Goal: Task Accomplishment & Management: Complete application form

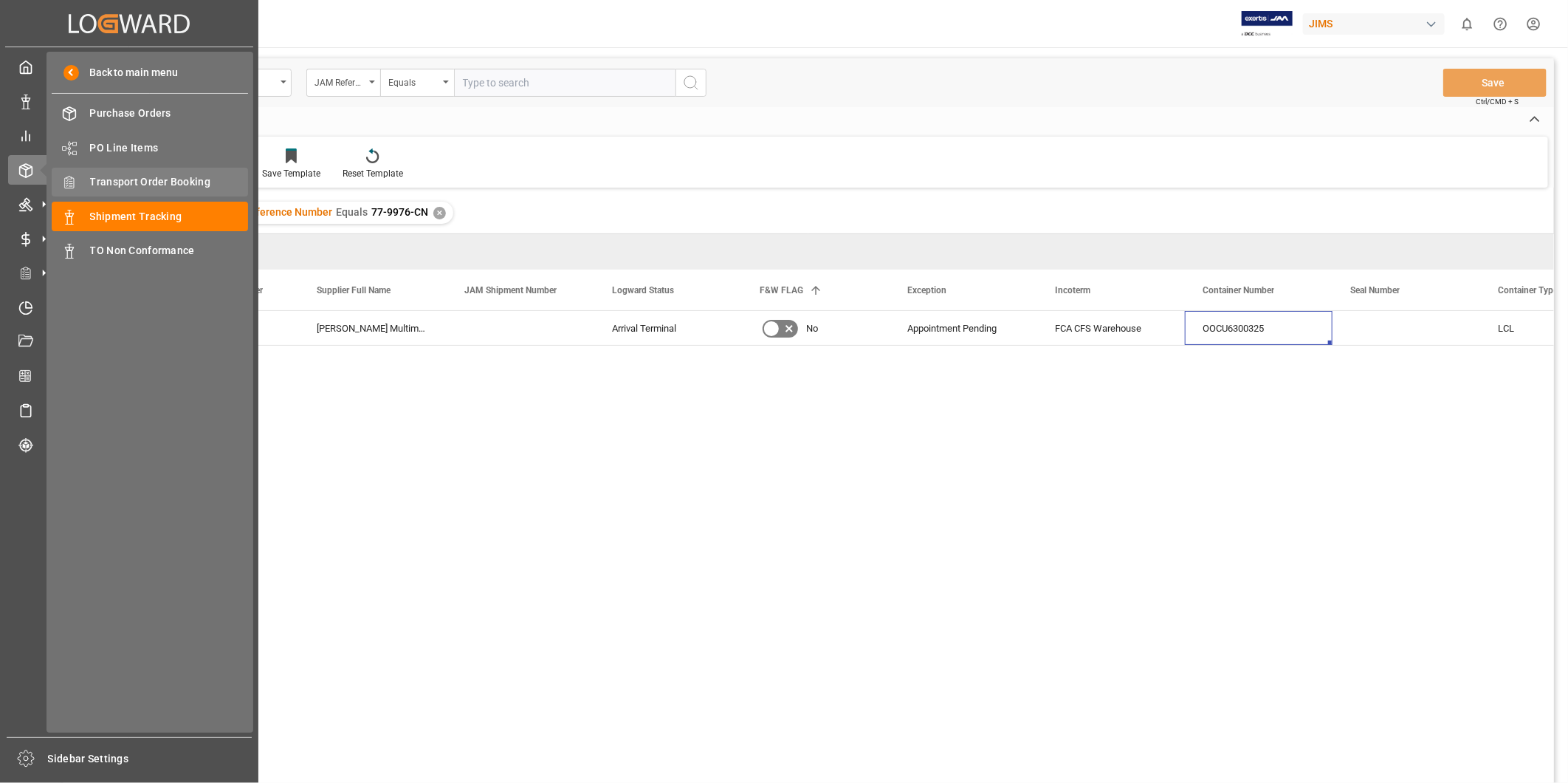
click at [143, 178] on span "Transport Order Booking" at bounding box center [169, 182] width 159 height 15
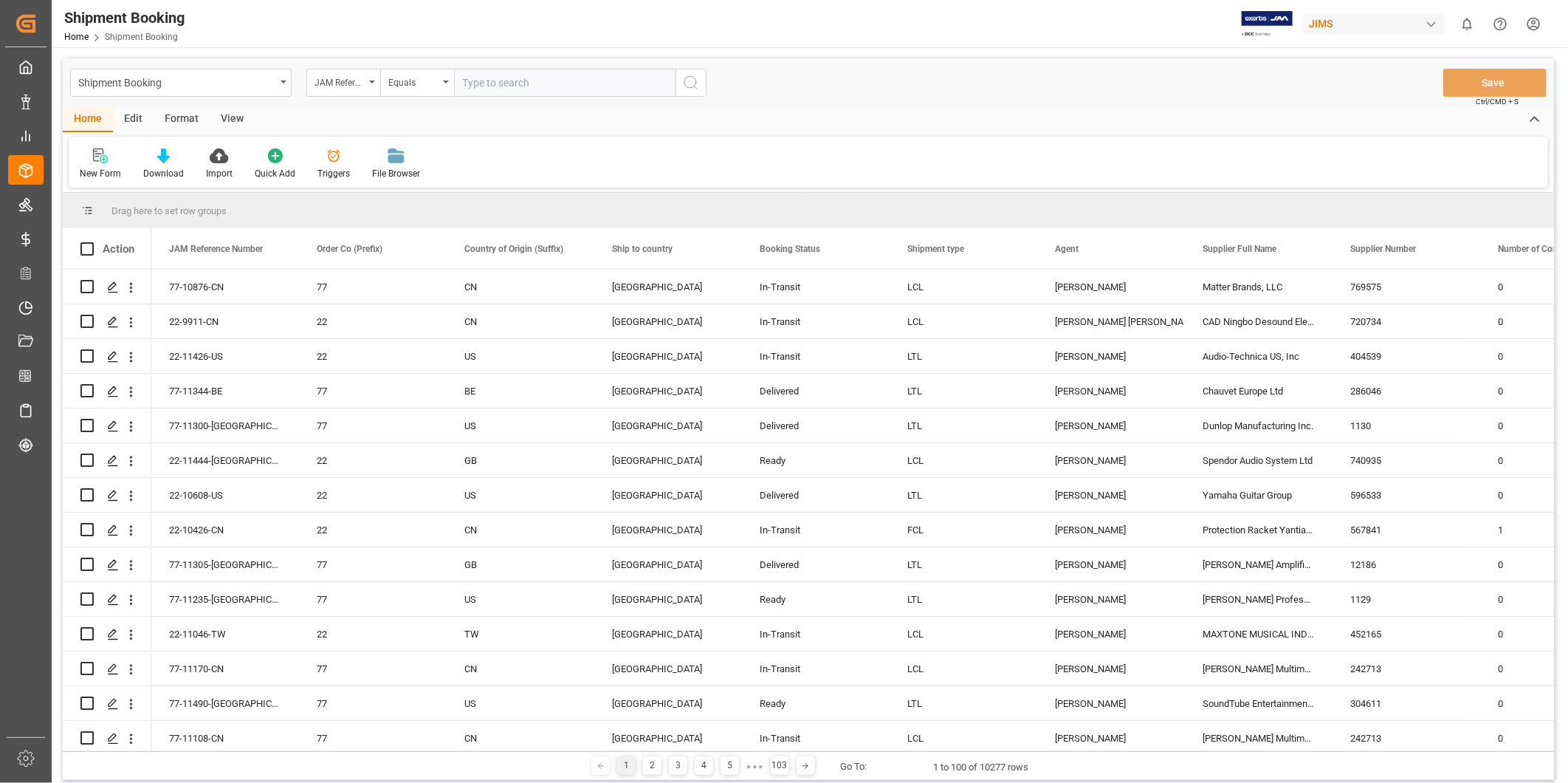
click at [96, 179] on div "New Form" at bounding box center [100, 173] width 41 height 13
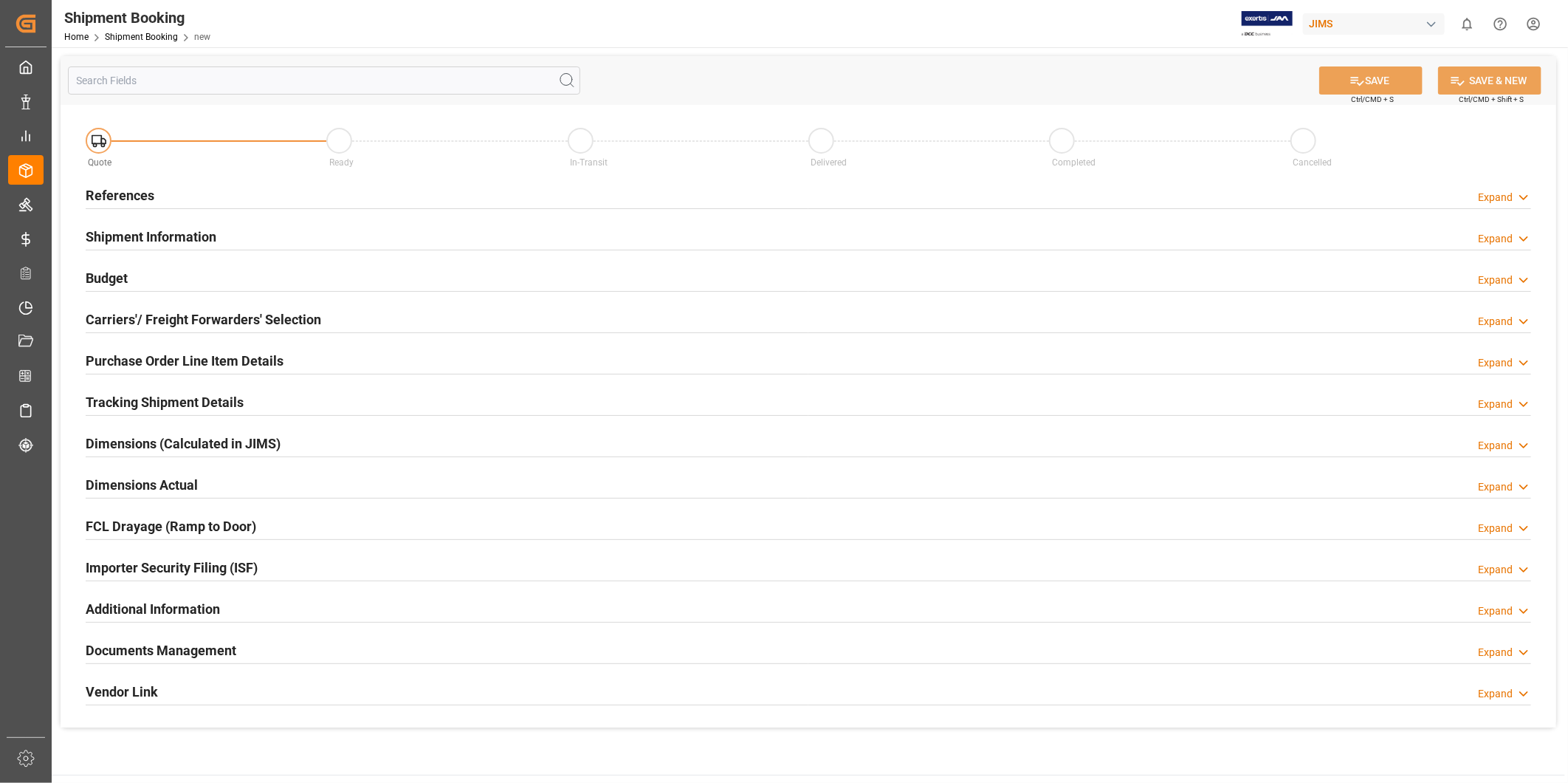
click at [1511, 202] on div "Expand" at bounding box center [1496, 197] width 34 height 15
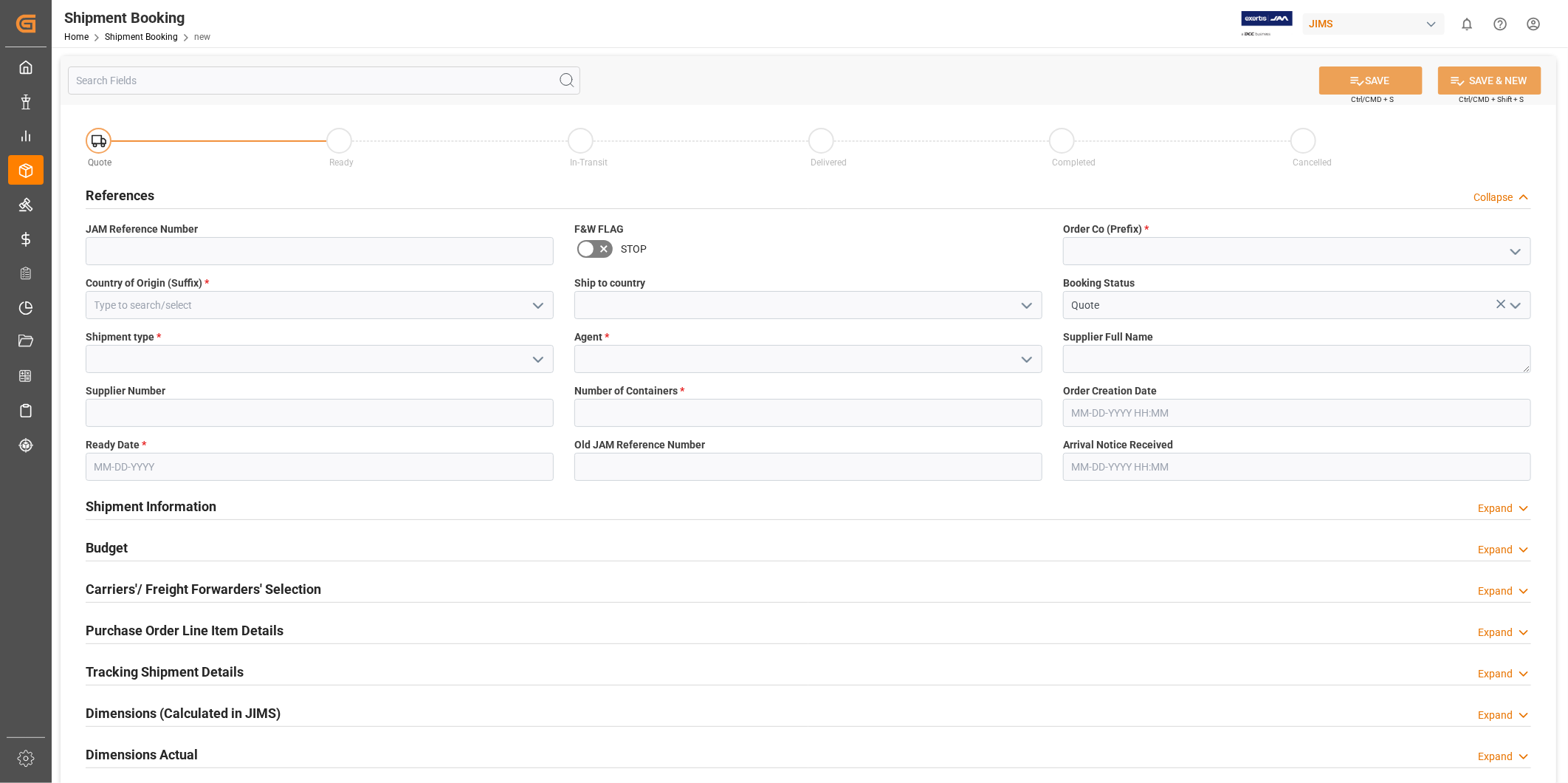
click at [540, 306] on icon "open menu" at bounding box center [538, 306] width 18 height 18
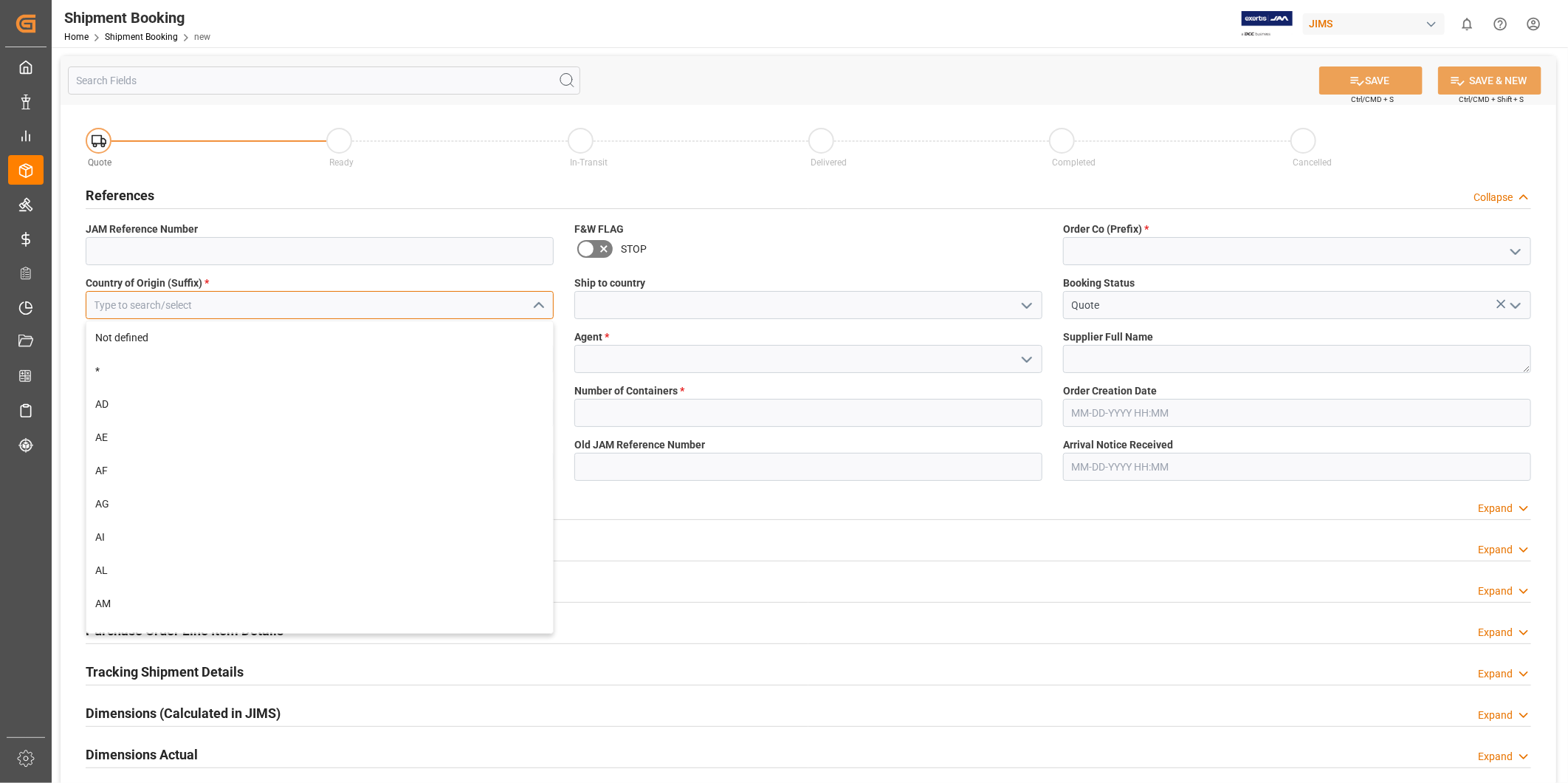
click at [463, 306] on input at bounding box center [320, 305] width 468 height 28
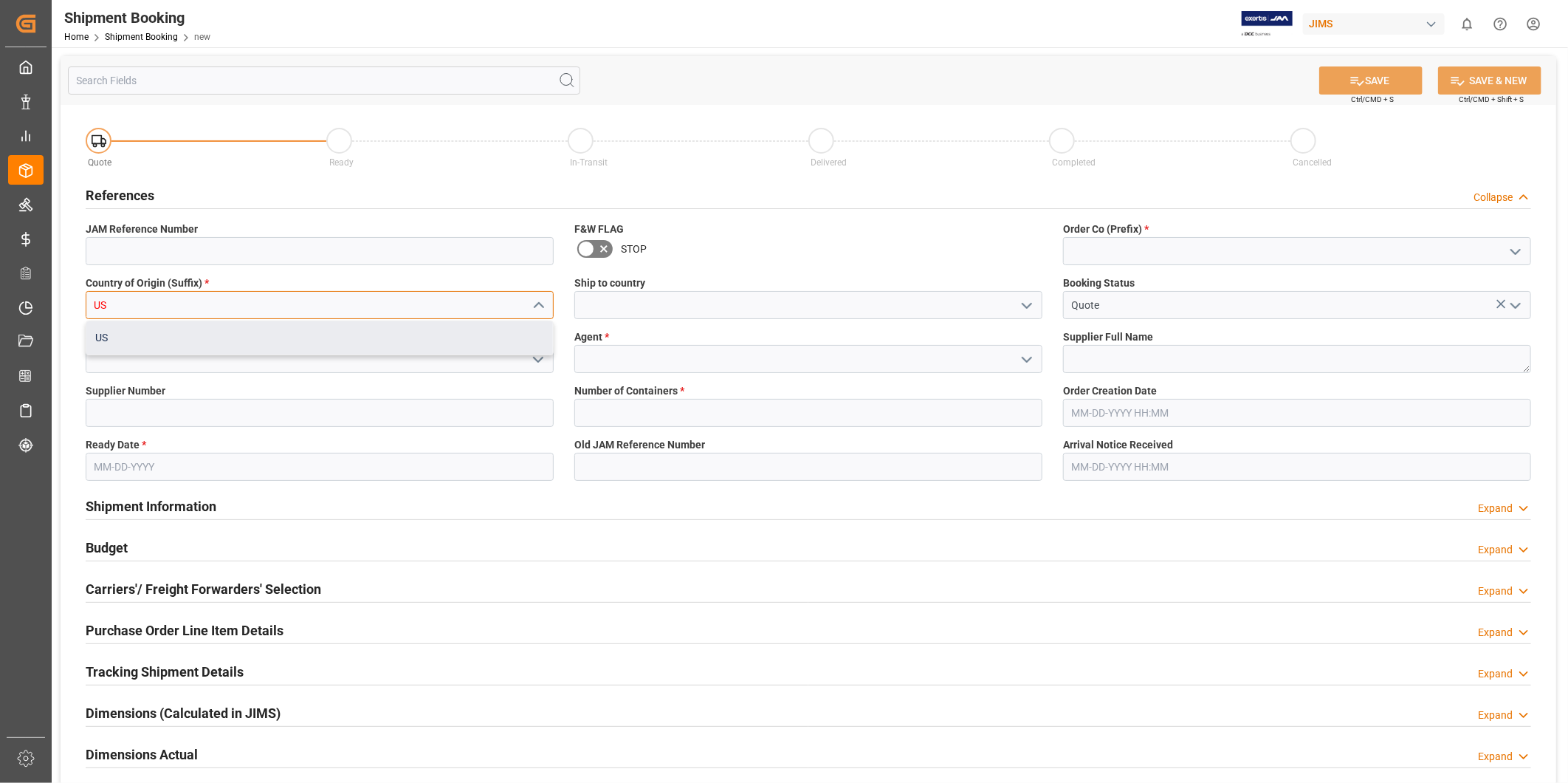
click at [387, 331] on div "US" at bounding box center [320, 337] width 466 height 33
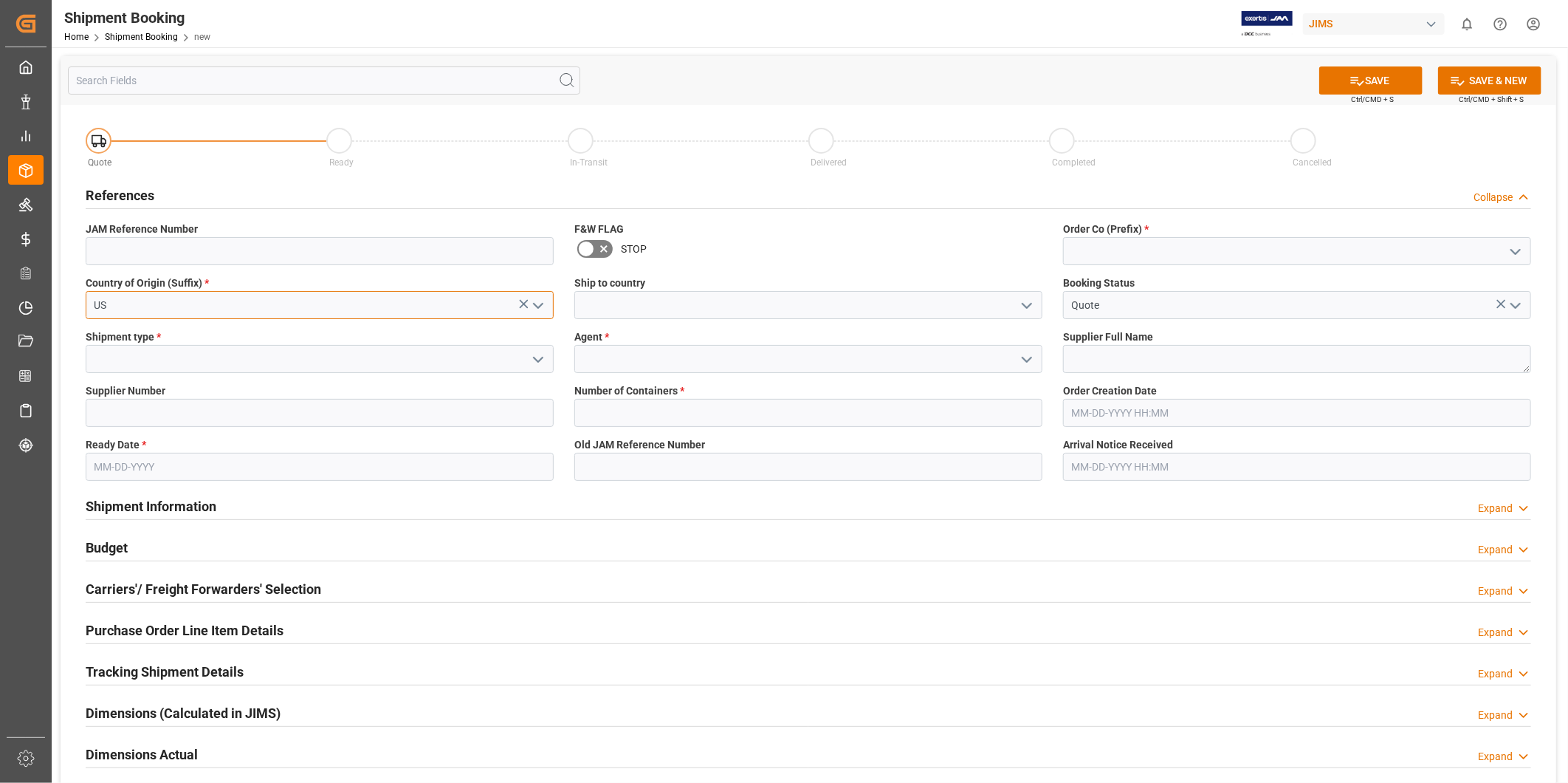
type input "US"
click at [1517, 245] on icon "open menu" at bounding box center [1516, 251] width 18 height 18
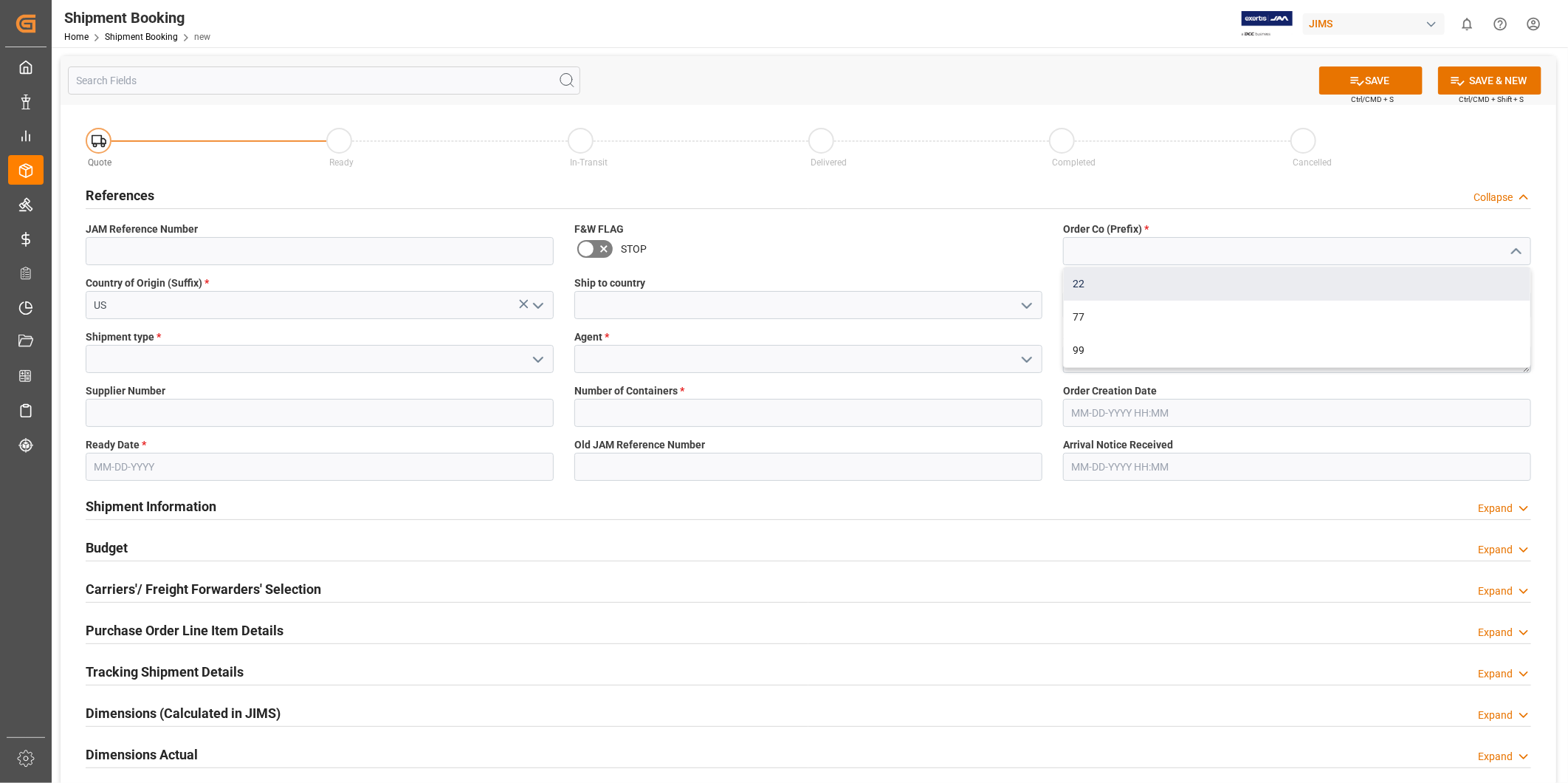
click at [1482, 278] on div "22" at bounding box center [1298, 284] width 466 height 33
type input "22"
click at [1102, 70] on div "SAVE Ctrl/CMD + S SAVE & NEW Ctrl/CMD + Shift + S" at bounding box center [808, 80] width 1496 height 49
click at [1028, 303] on icon "open menu" at bounding box center [1027, 306] width 18 height 18
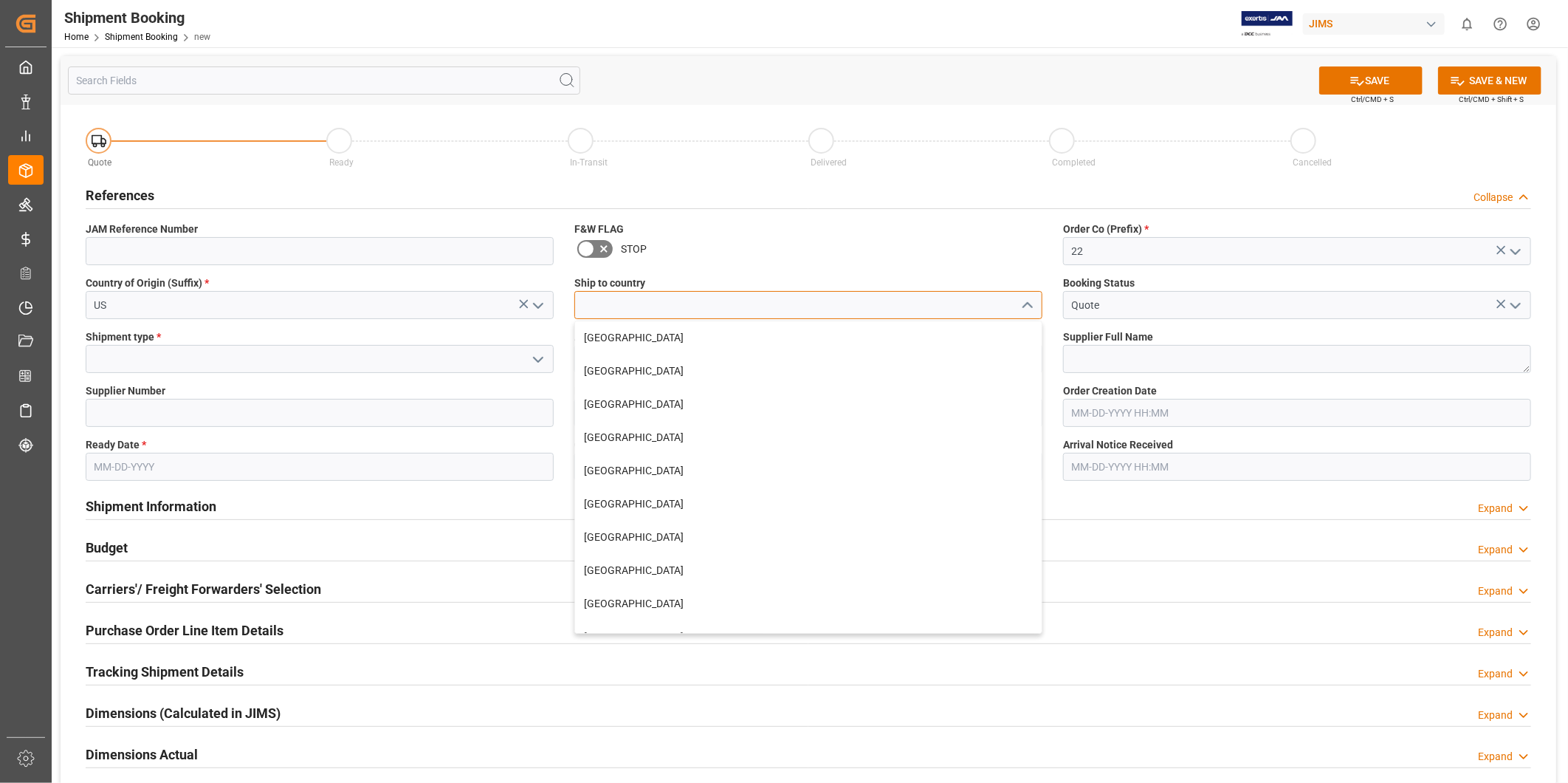
click at [923, 301] on input at bounding box center [808, 305] width 468 height 28
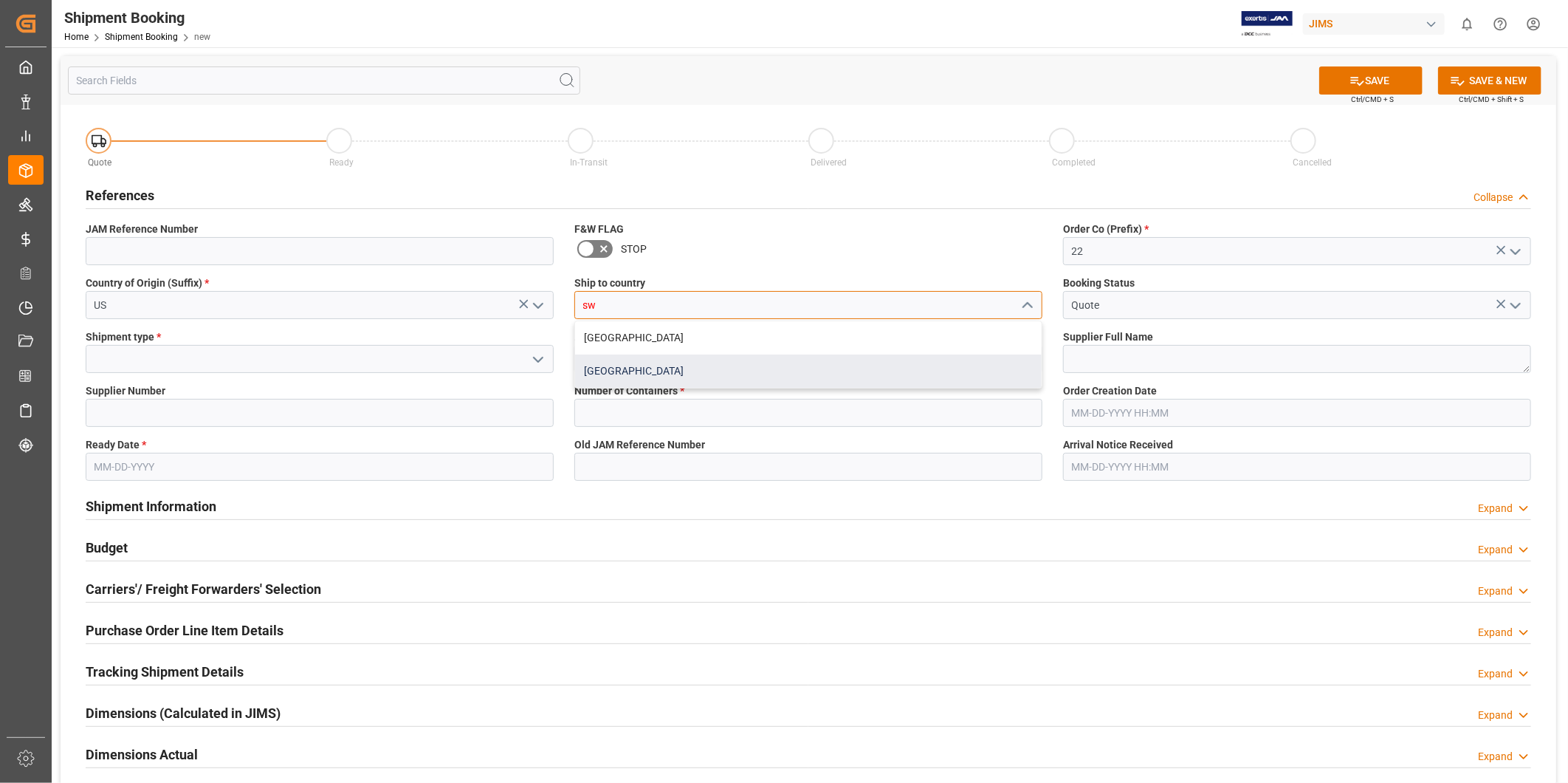
click at [729, 366] on div "[GEOGRAPHIC_DATA]" at bounding box center [808, 371] width 466 height 33
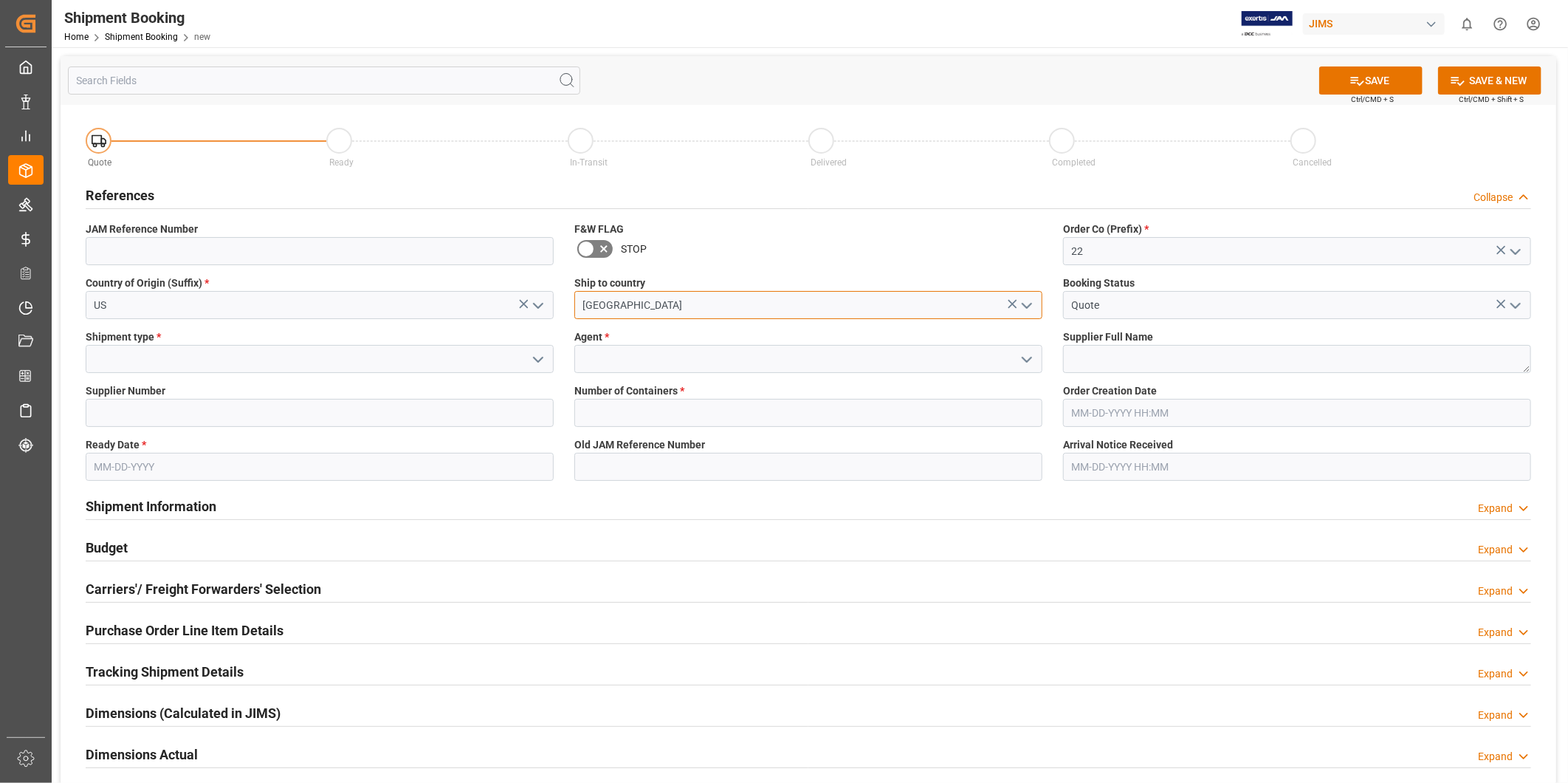
type input "[GEOGRAPHIC_DATA]"
click at [536, 365] on icon "open menu" at bounding box center [538, 359] width 18 height 18
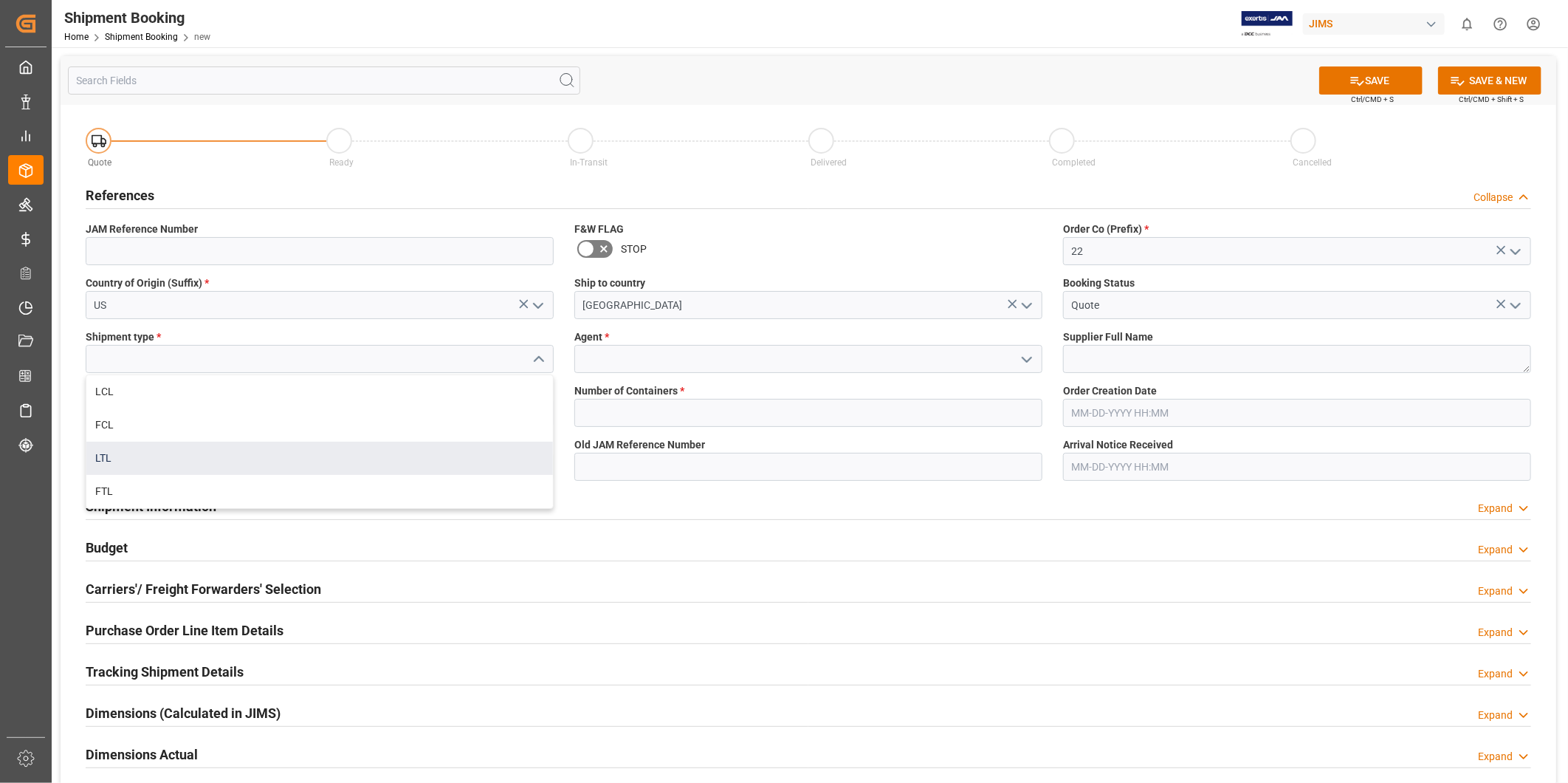
click at [452, 451] on div "LTL" at bounding box center [320, 458] width 466 height 33
type input "LTL"
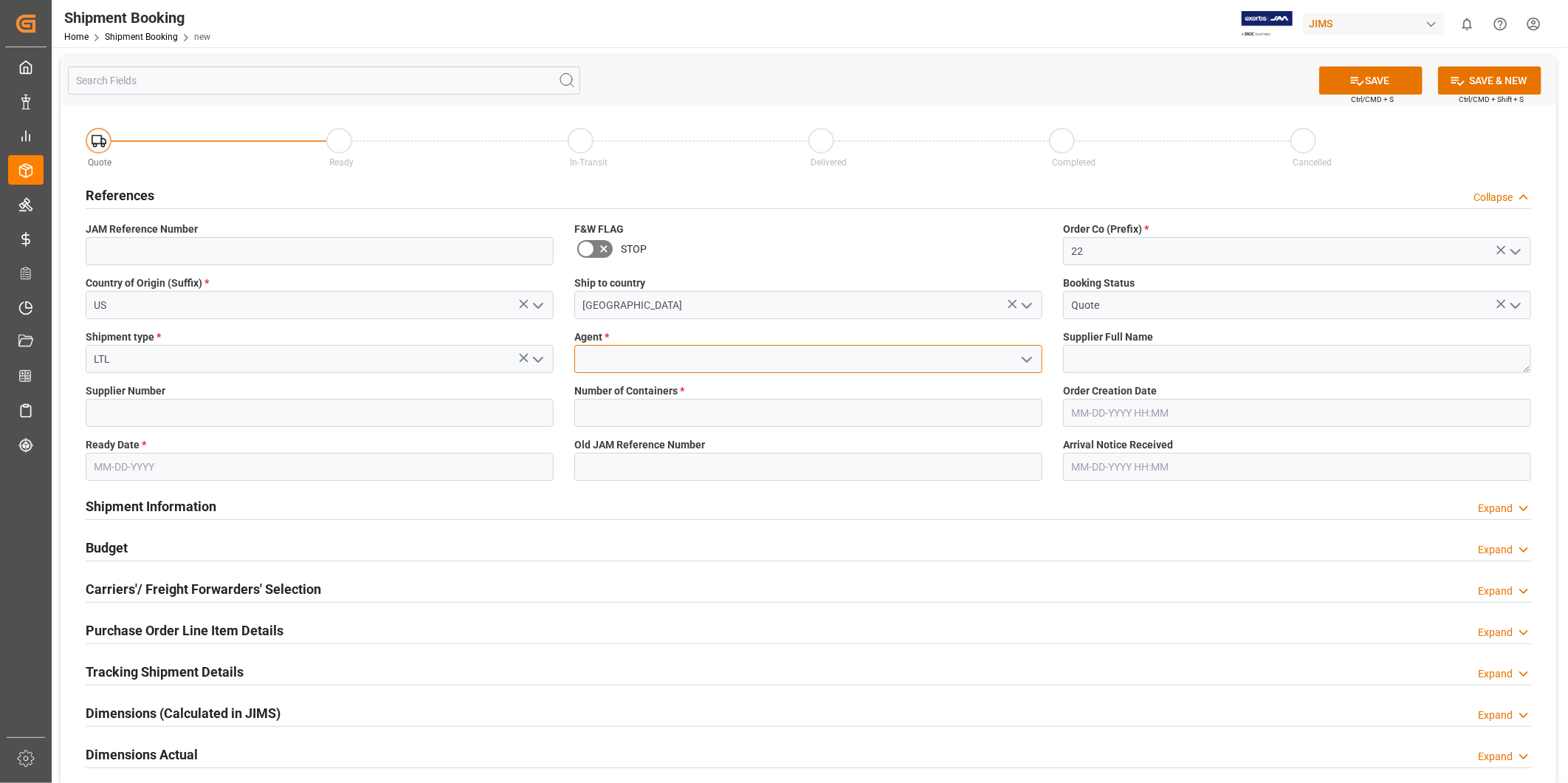
click at [775, 356] on input at bounding box center [808, 358] width 468 height 28
type input "[PERSON_NAME]"
click at [1117, 355] on textarea at bounding box center [1298, 358] width 468 height 28
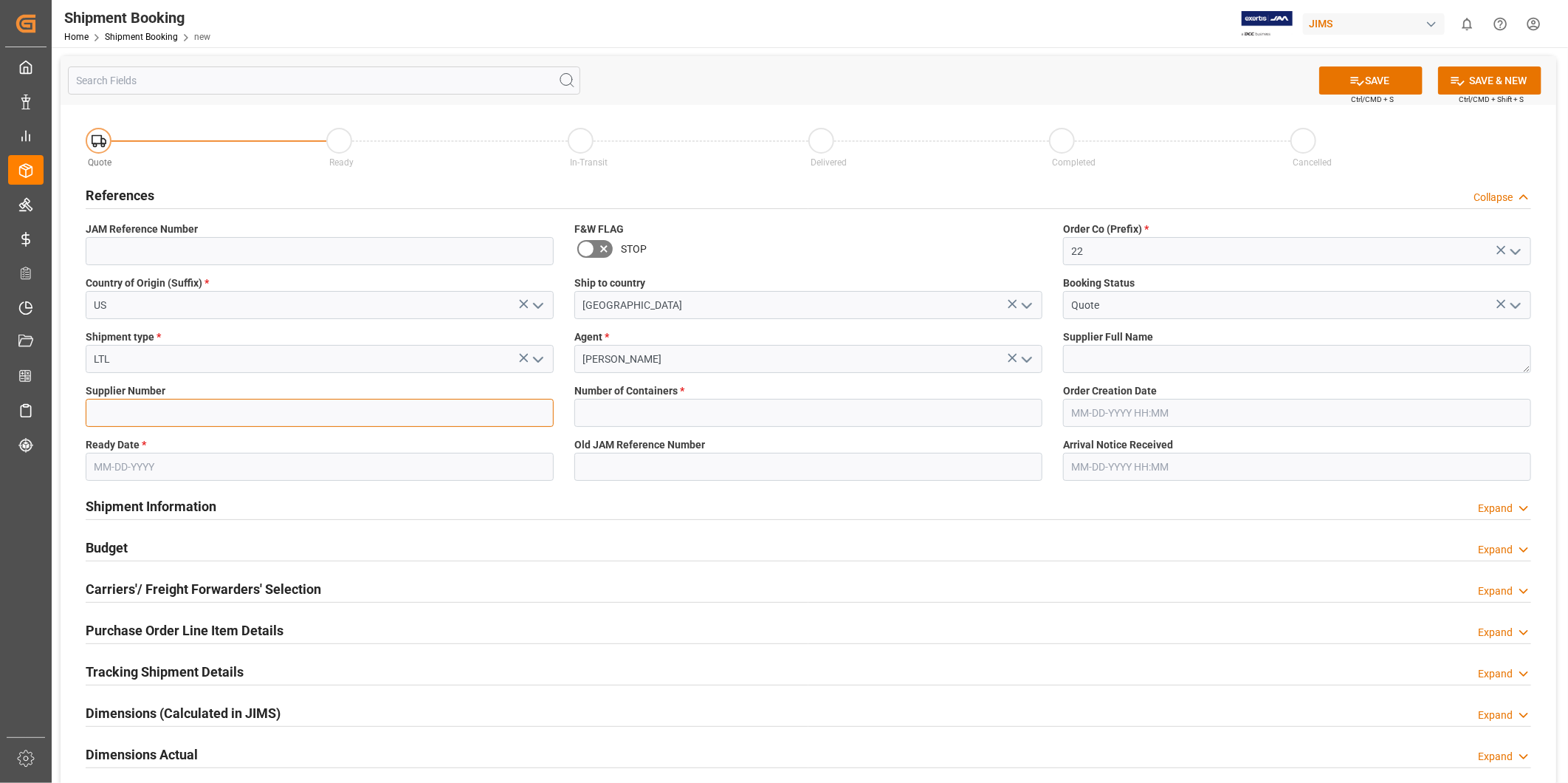
click at [260, 415] on input at bounding box center [320, 412] width 468 height 28
paste input "557"
type input "557"
click at [1122, 352] on textarea at bounding box center [1298, 358] width 468 height 28
paste textarea "Ashly Audio ([GEOGRAPHIC_DATA], [GEOGRAPHIC_DATA])"
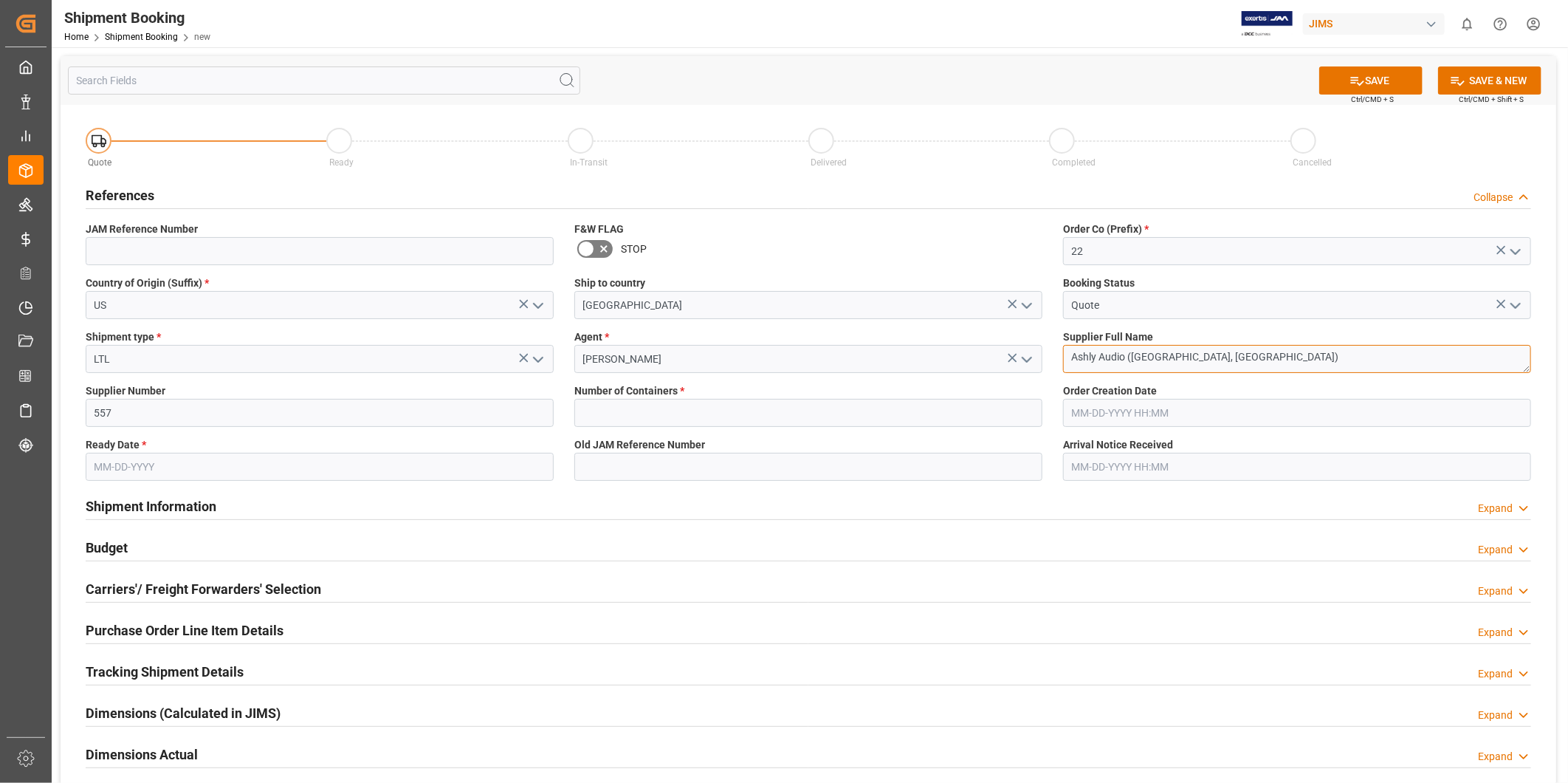
type textarea "Ashly Audio ([GEOGRAPHIC_DATA], [GEOGRAPHIC_DATA])"
click at [659, 411] on input "text" at bounding box center [808, 412] width 468 height 28
type input "0"
click at [517, 501] on div "Shipment Information Expand" at bounding box center [808, 505] width 1446 height 28
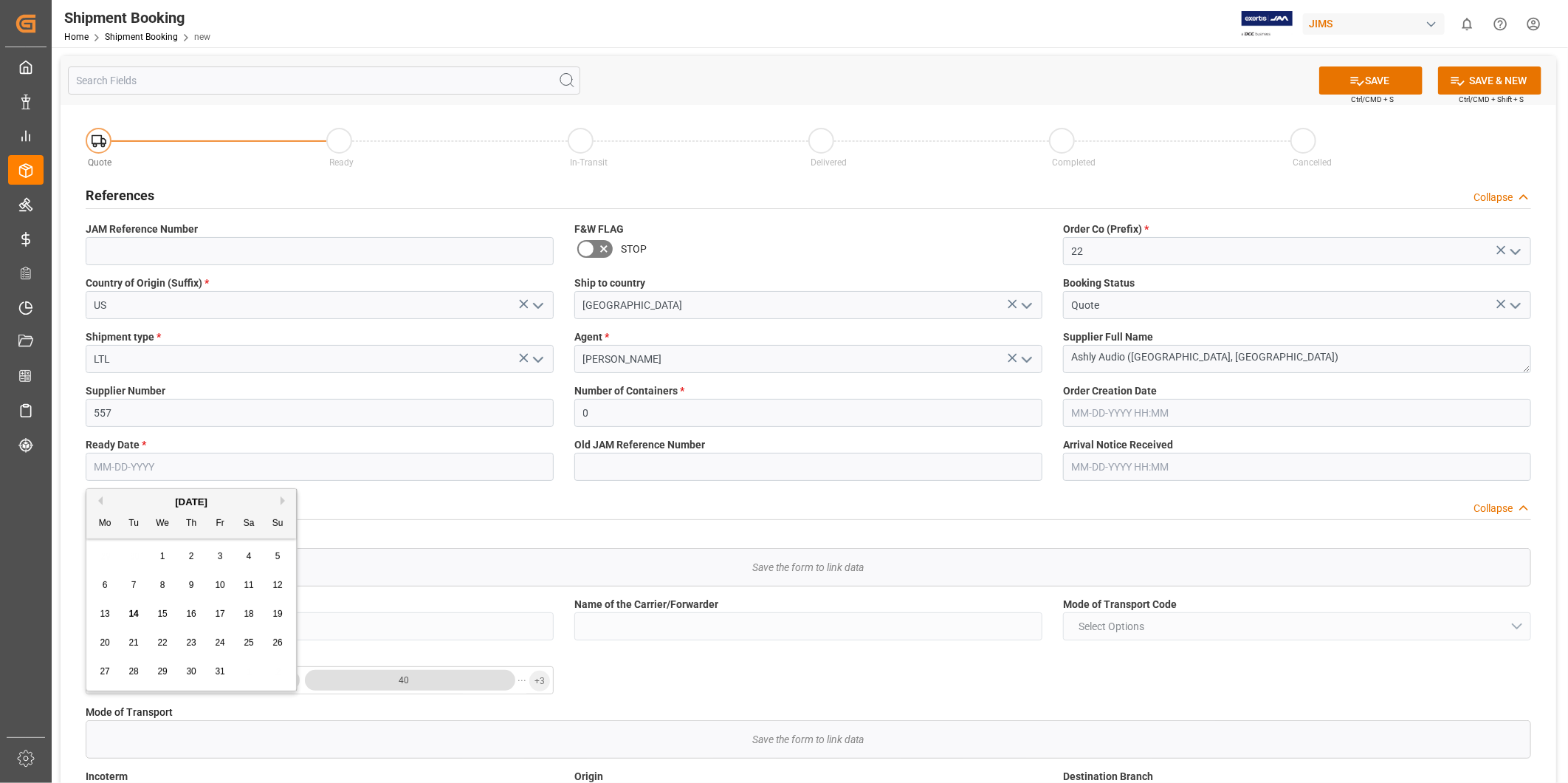
click at [360, 472] on input "text" at bounding box center [320, 466] width 468 height 28
click at [142, 640] on div "21" at bounding box center [133, 643] width 18 height 18
type input "[DATE]"
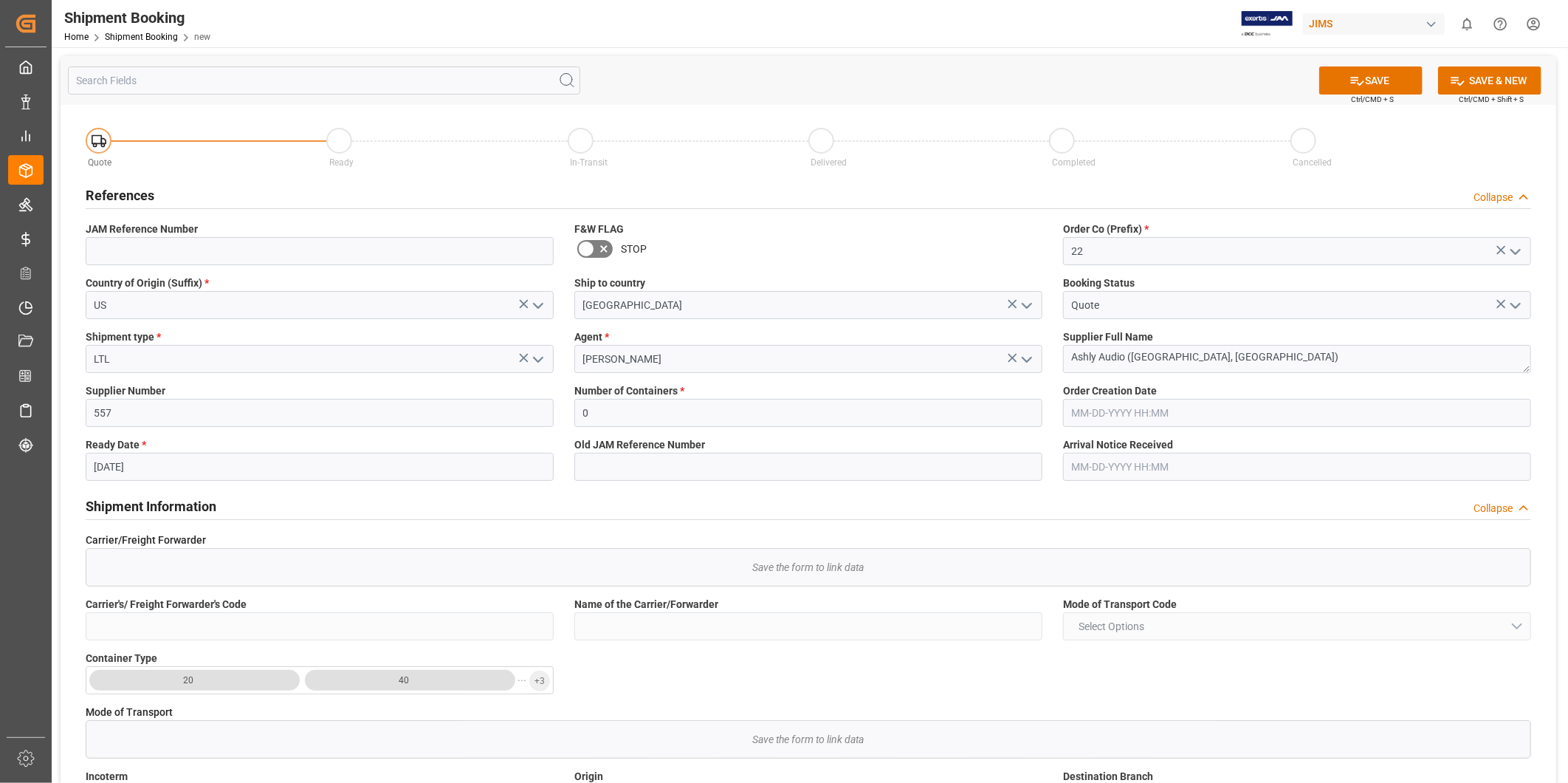
click at [510, 492] on div "Shipment Information Collapse" at bounding box center [808, 505] width 1446 height 28
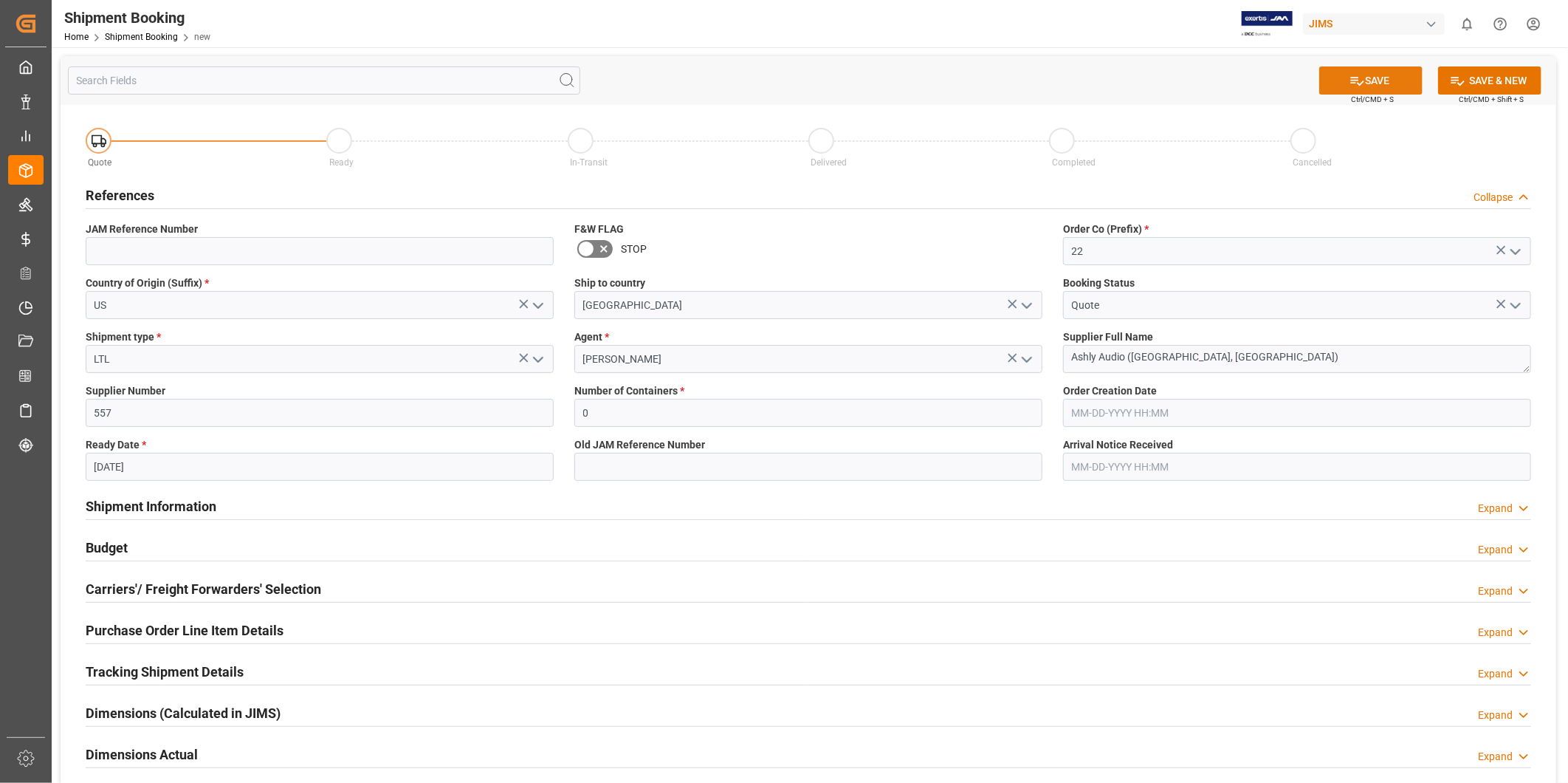
click at [1374, 81] on button "SAVE" at bounding box center [1371, 80] width 104 height 28
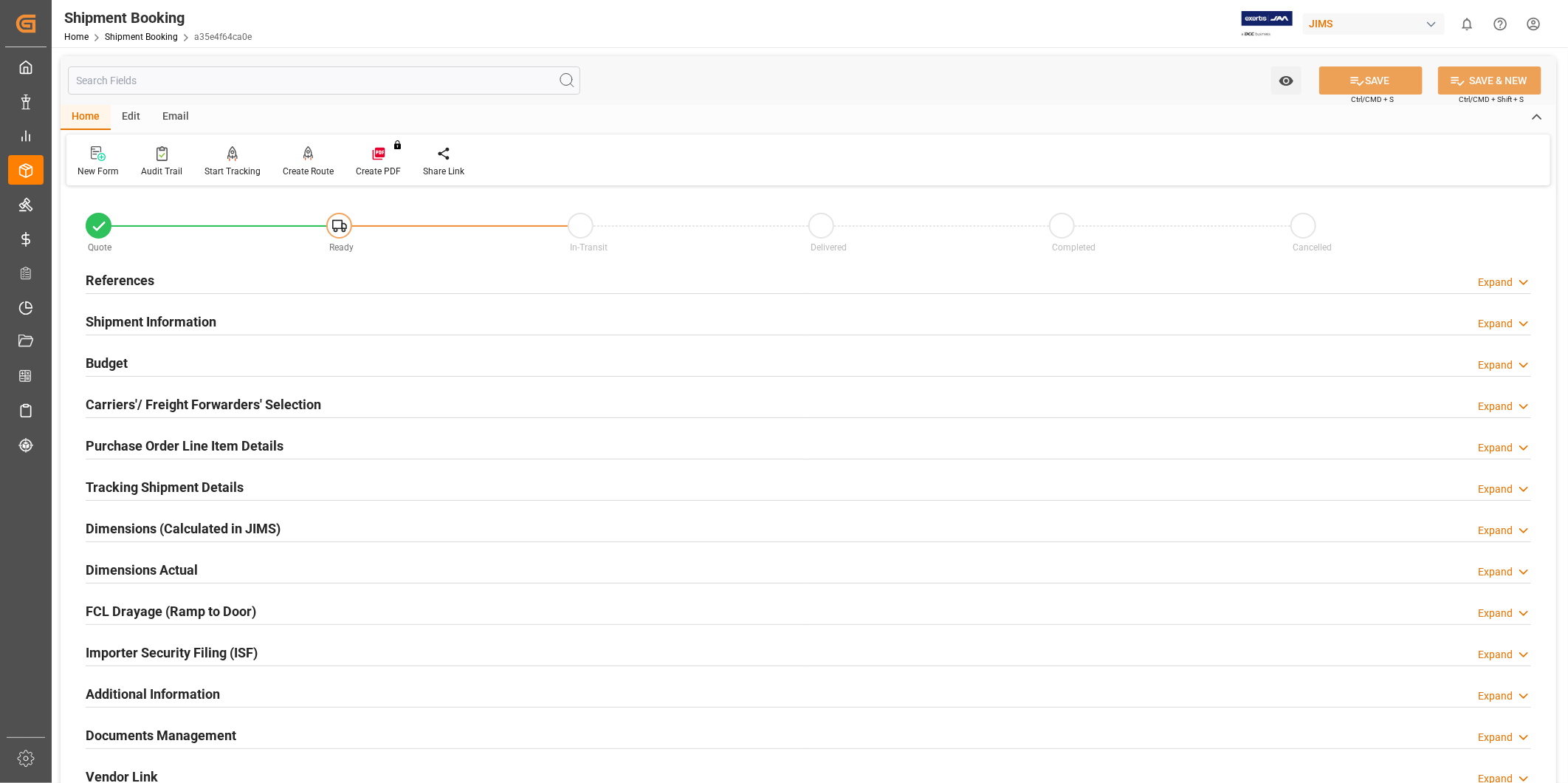
click at [353, 403] on div "Carriers'/ Freight Forwarders' Selection Expand" at bounding box center [808, 403] width 1446 height 28
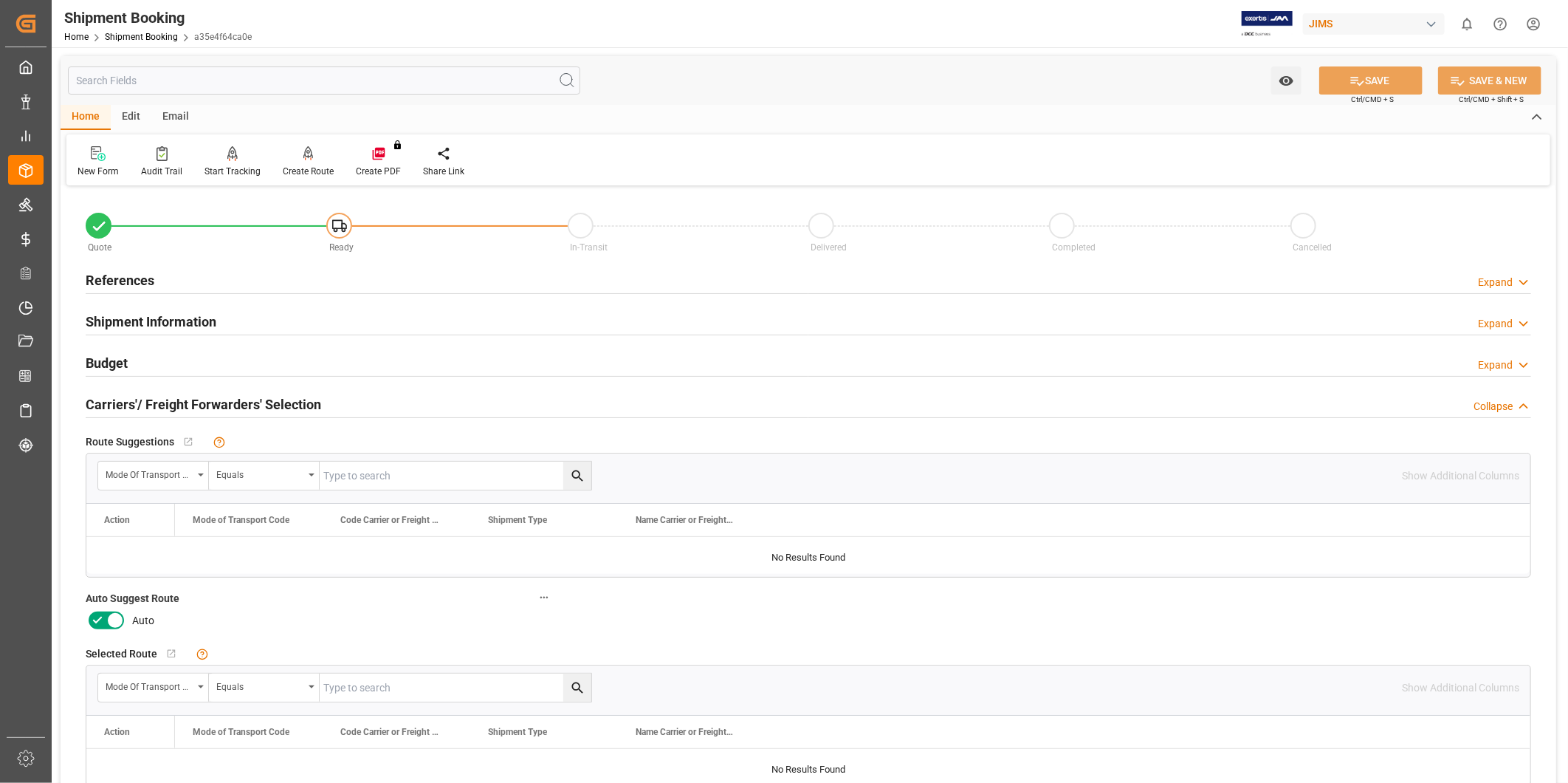
click at [117, 616] on icon at bounding box center [115, 620] width 18 height 18
click at [0, 0] on input "checkbox" at bounding box center [0, 0] width 0 height 0
click at [1380, 78] on button "SAVE" at bounding box center [1371, 80] width 104 height 28
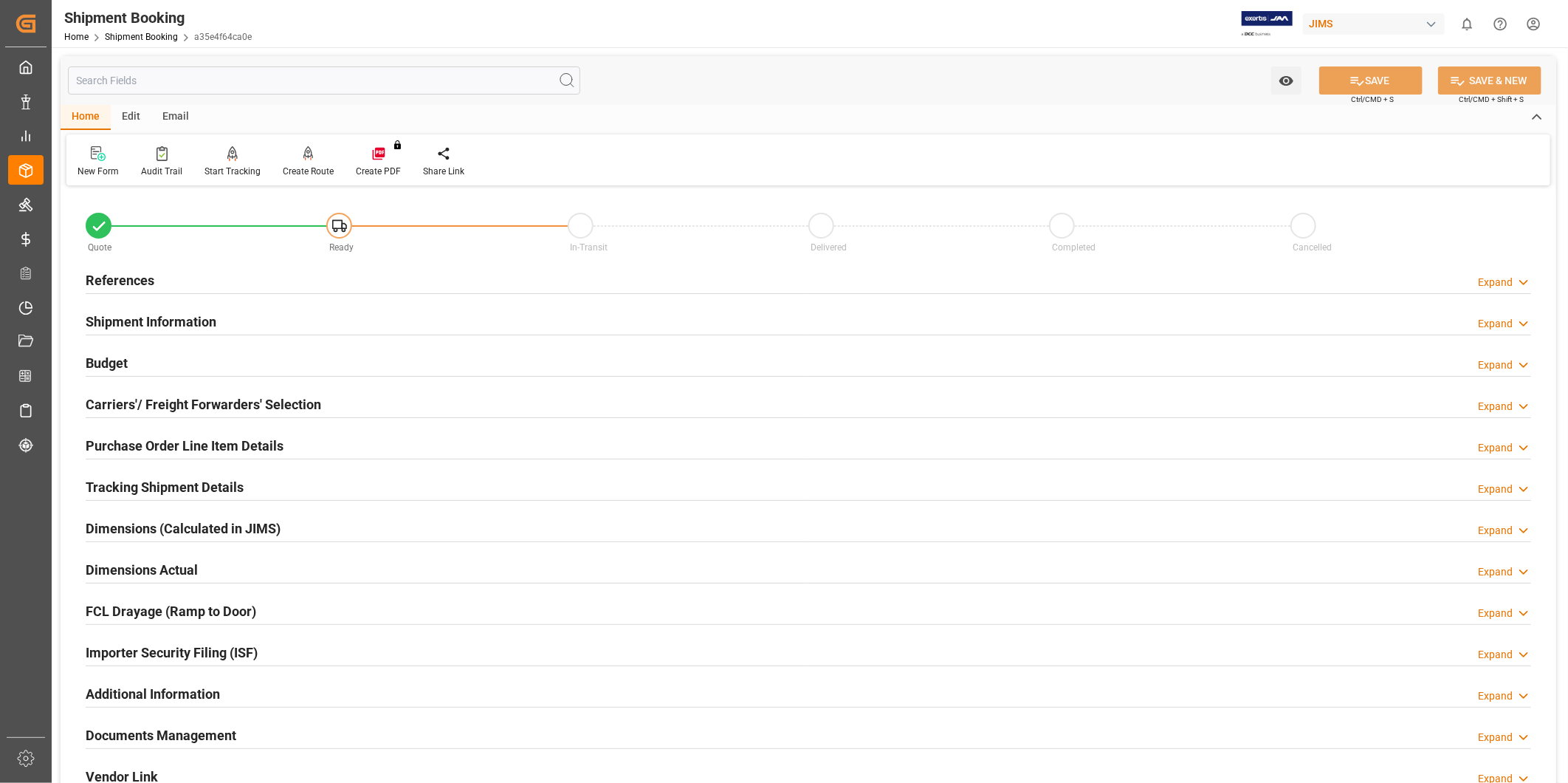
click at [269, 404] on h2 "Carriers'/ Freight Forwarders' Selection" at bounding box center [203, 404] width 235 height 20
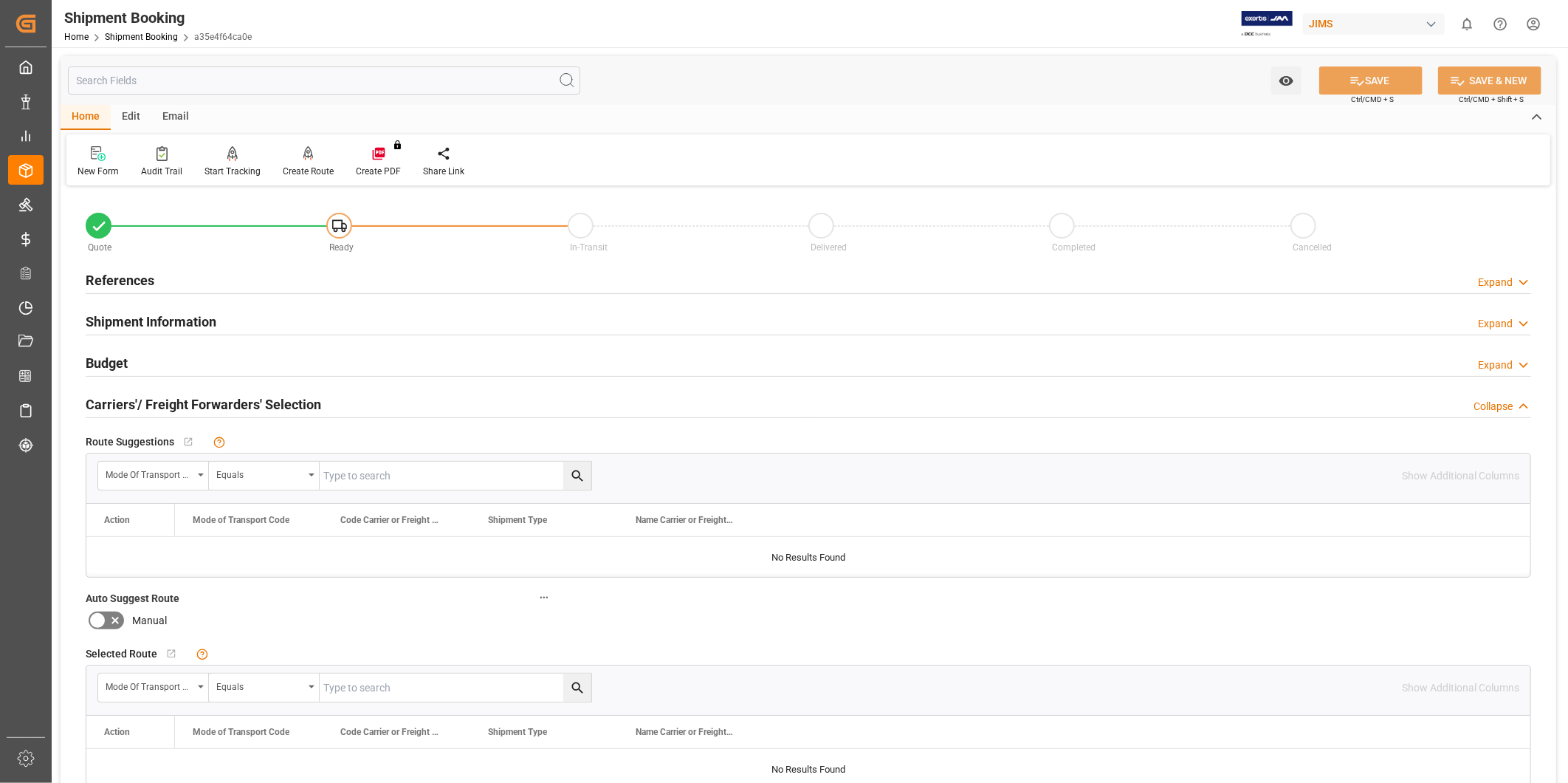
click at [269, 404] on h2 "Carriers'/ Freight Forwarders' Selection" at bounding box center [203, 404] width 235 height 20
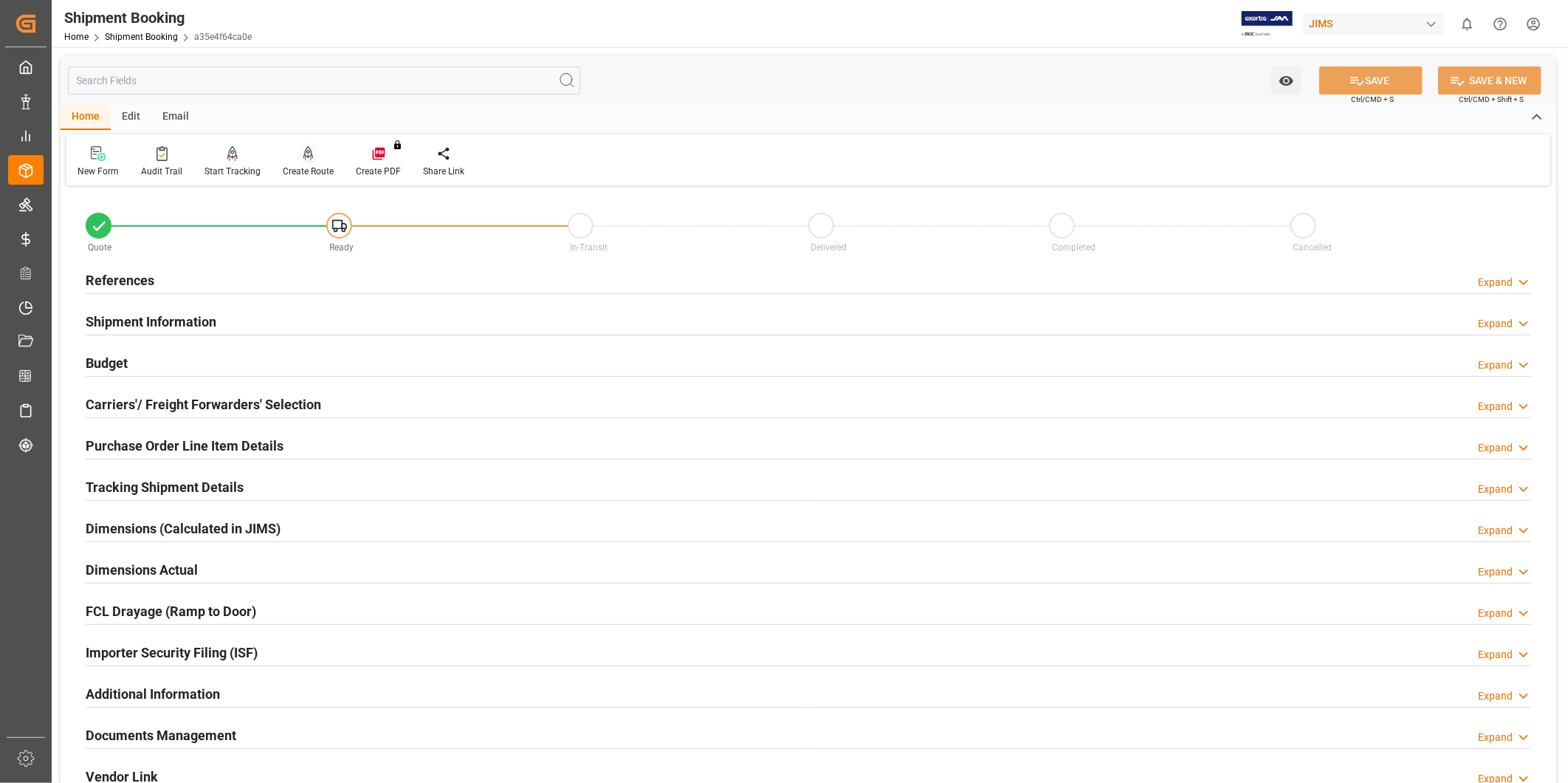
click at [318, 153] on div at bounding box center [308, 153] width 51 height 15
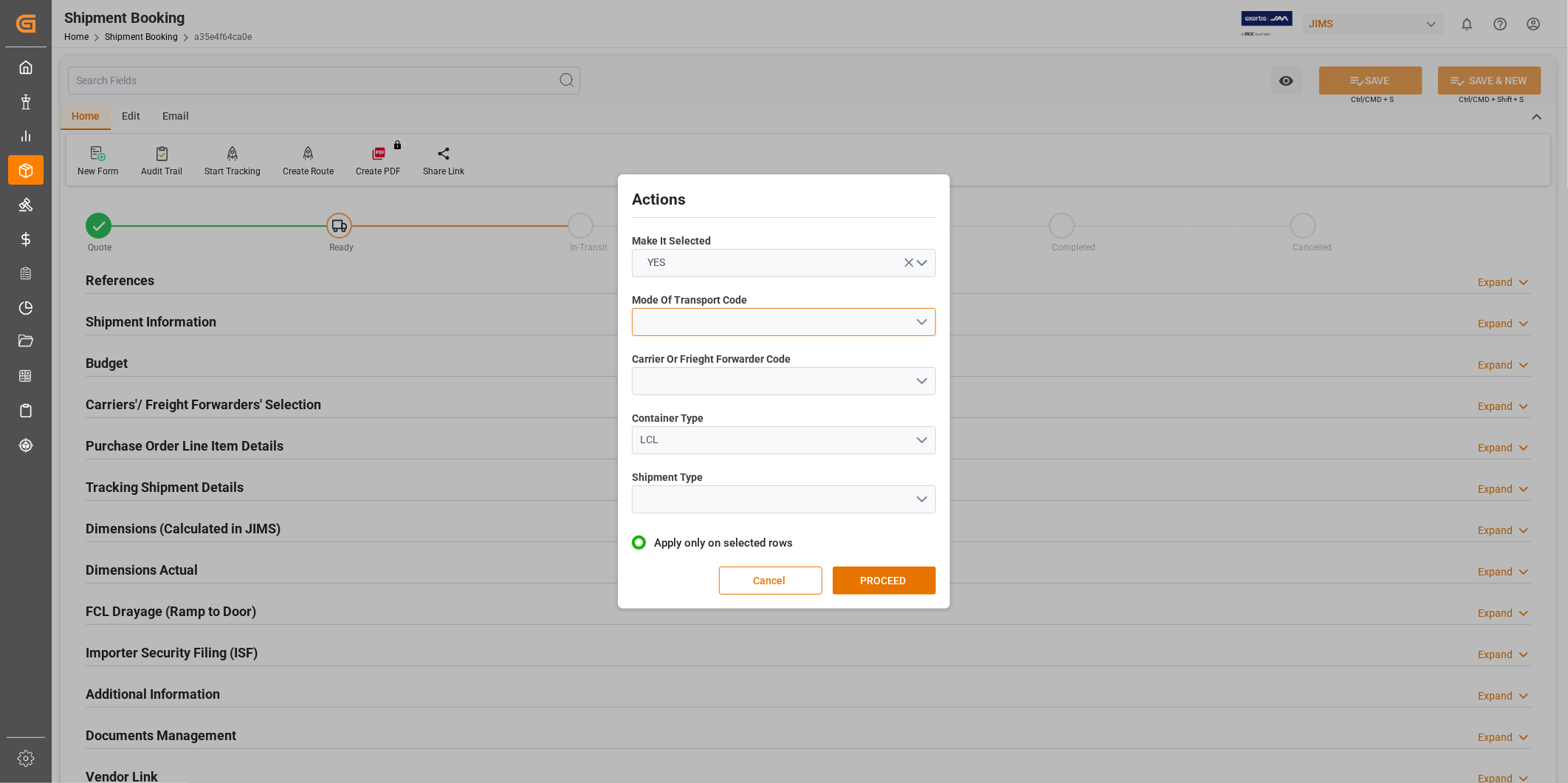
click at [875, 311] on button "open menu" at bounding box center [784, 321] width 305 height 28
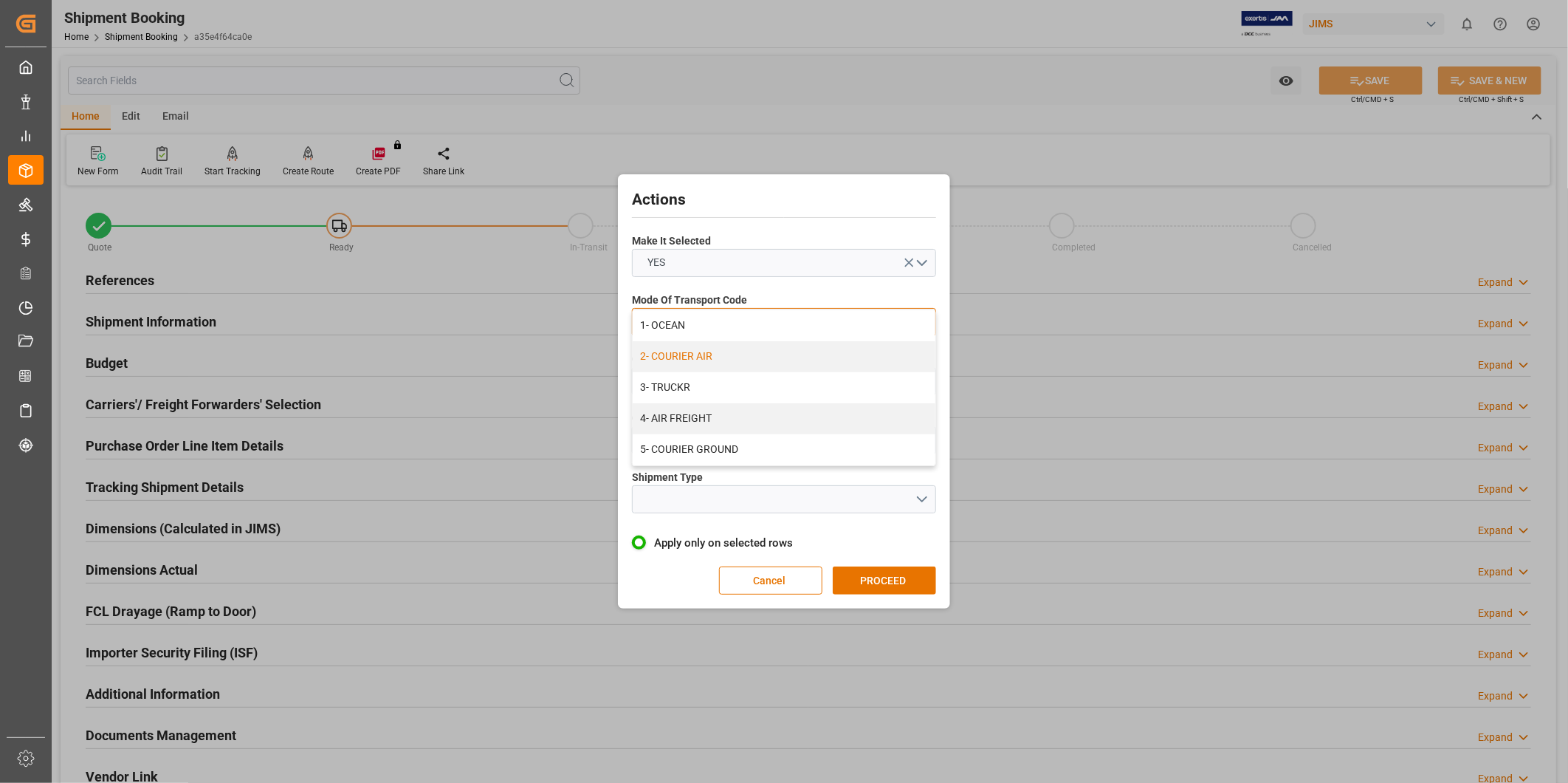
click at [861, 345] on div "2- COURIER AIR" at bounding box center [784, 356] width 303 height 31
click at [850, 375] on button "open menu" at bounding box center [784, 380] width 305 height 28
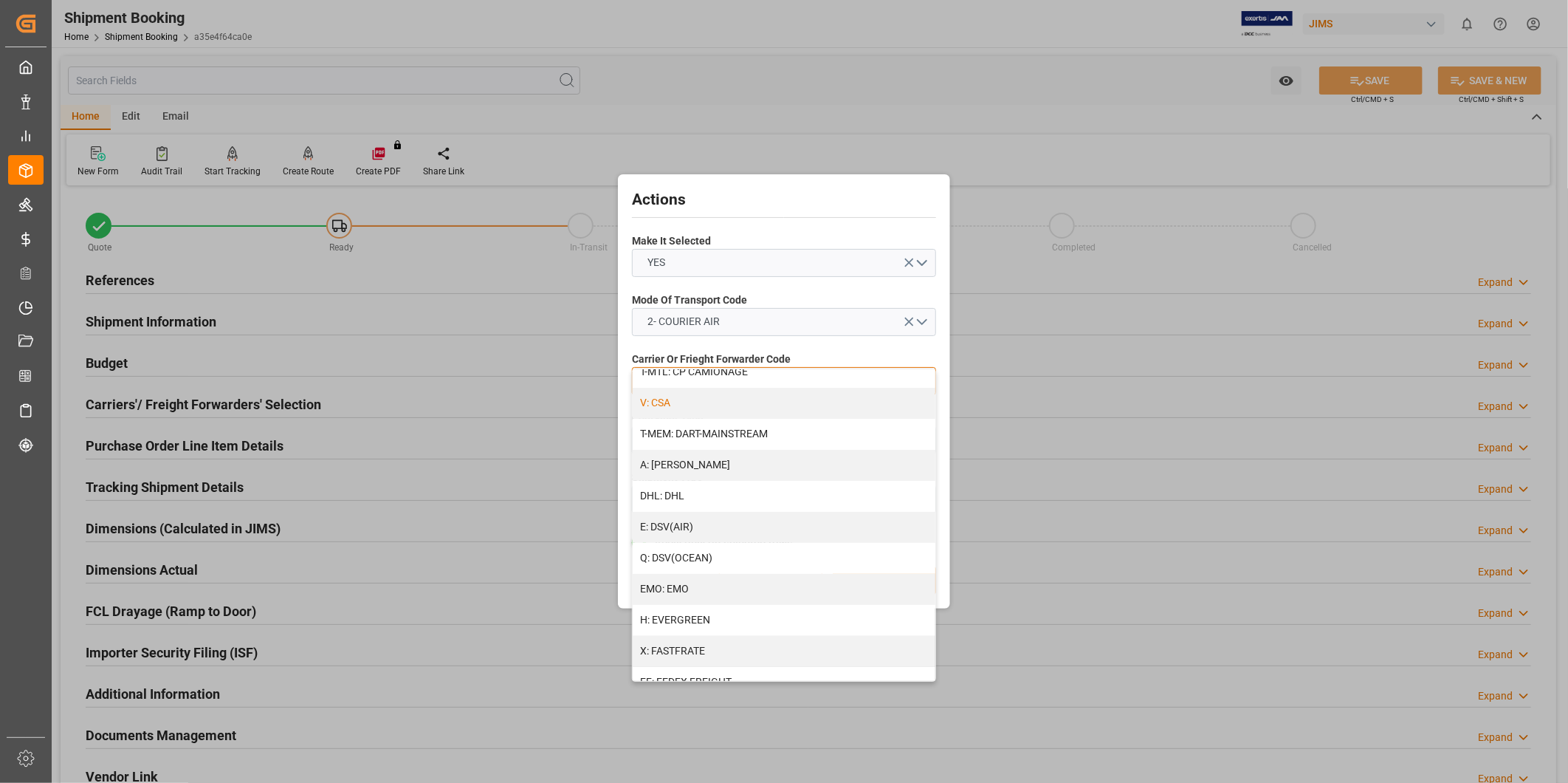
scroll to position [273, 0]
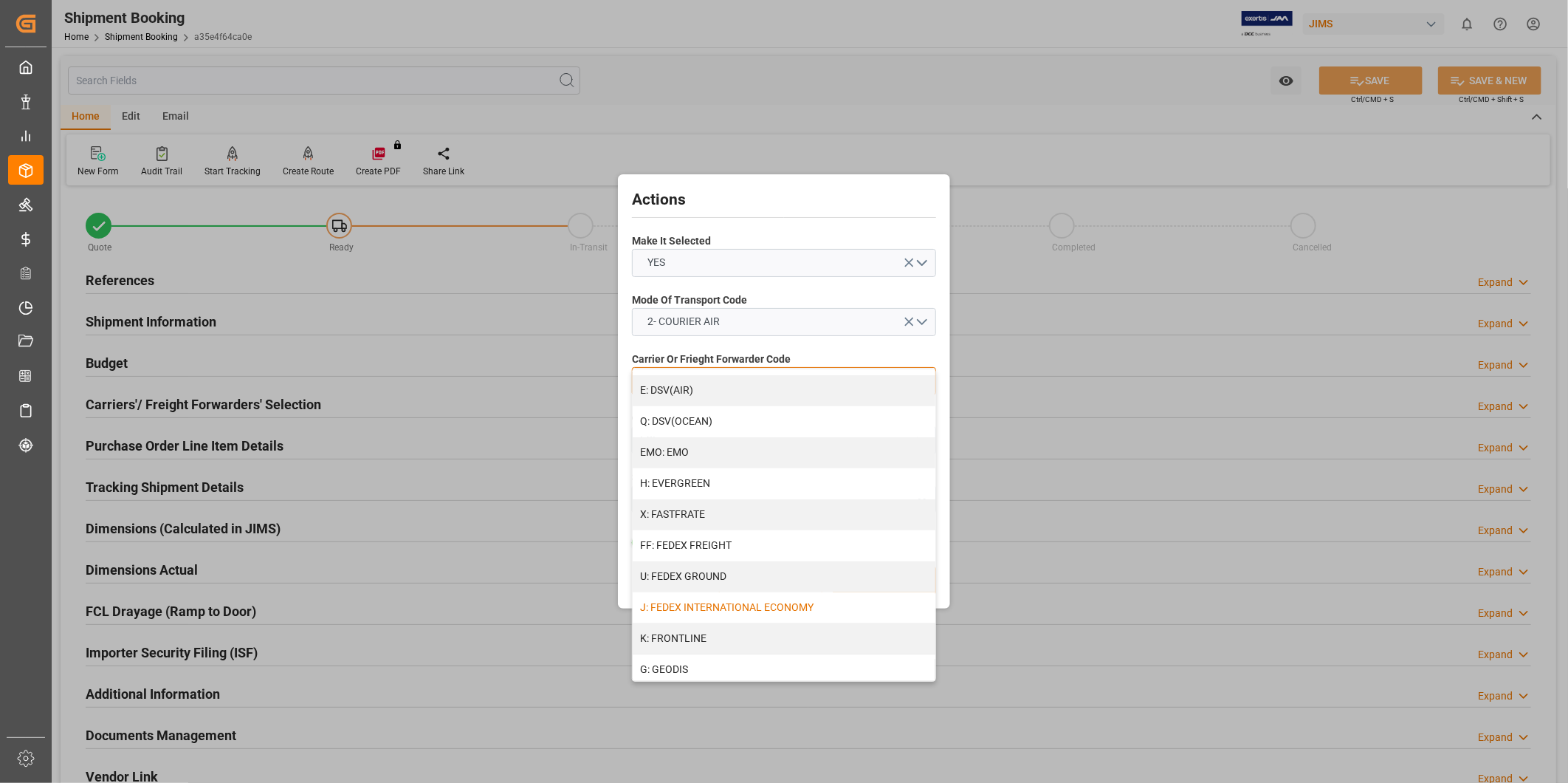
click at [794, 611] on div "J: FEDEX INTERNATIONAL ECONOMY" at bounding box center [784, 608] width 303 height 31
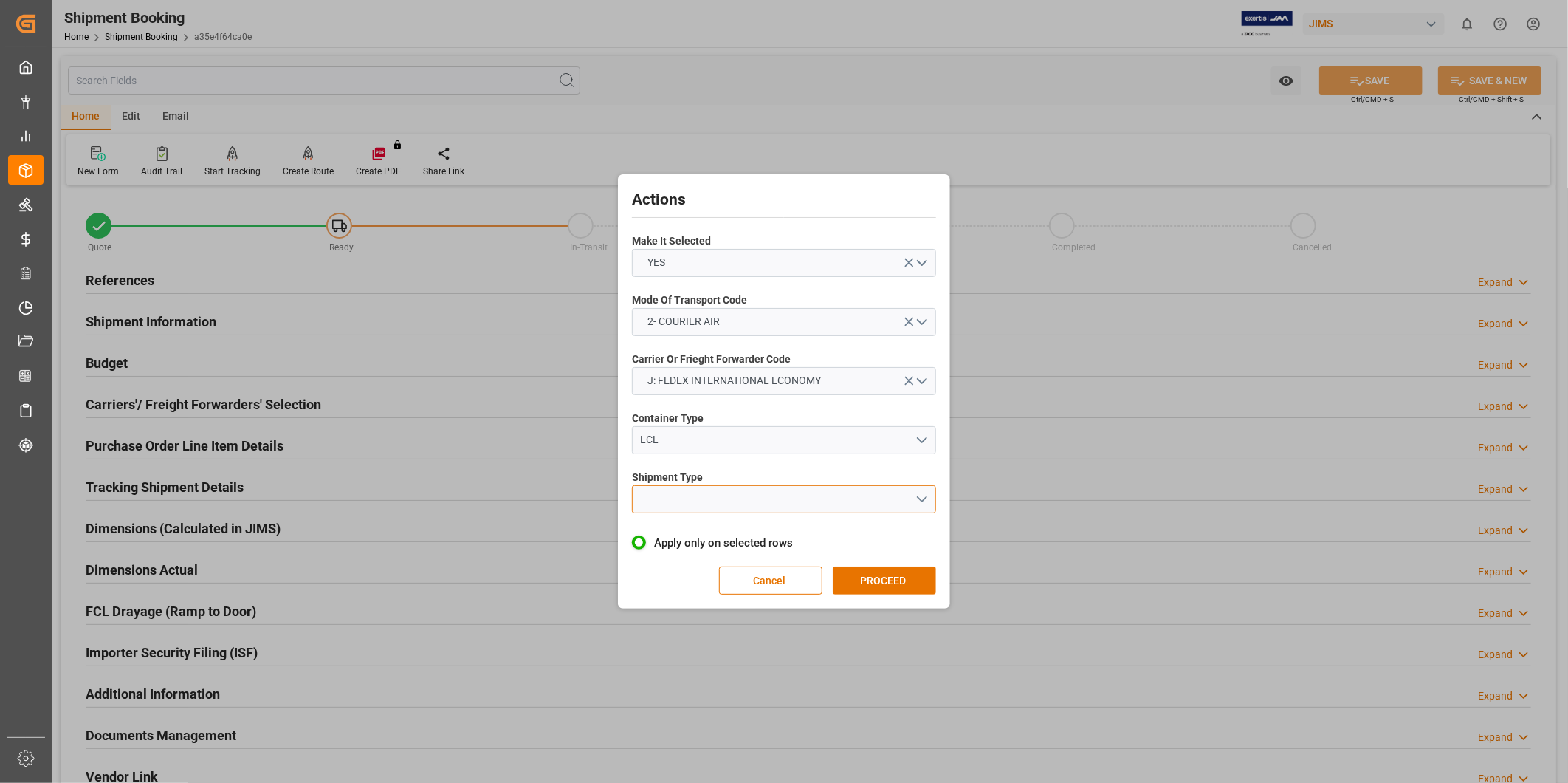
click at [747, 503] on button "open menu" at bounding box center [784, 499] width 305 height 28
click at [727, 503] on div "LTL" at bounding box center [784, 503] width 303 height 31
click at [938, 576] on div "Actions Make It Selected YES Mode Of Transport Code 2- COURIER AIR Carrier Or F…" at bounding box center [784, 392] width 325 height 427
click at [921, 576] on button "PROCEED" at bounding box center [884, 580] width 104 height 28
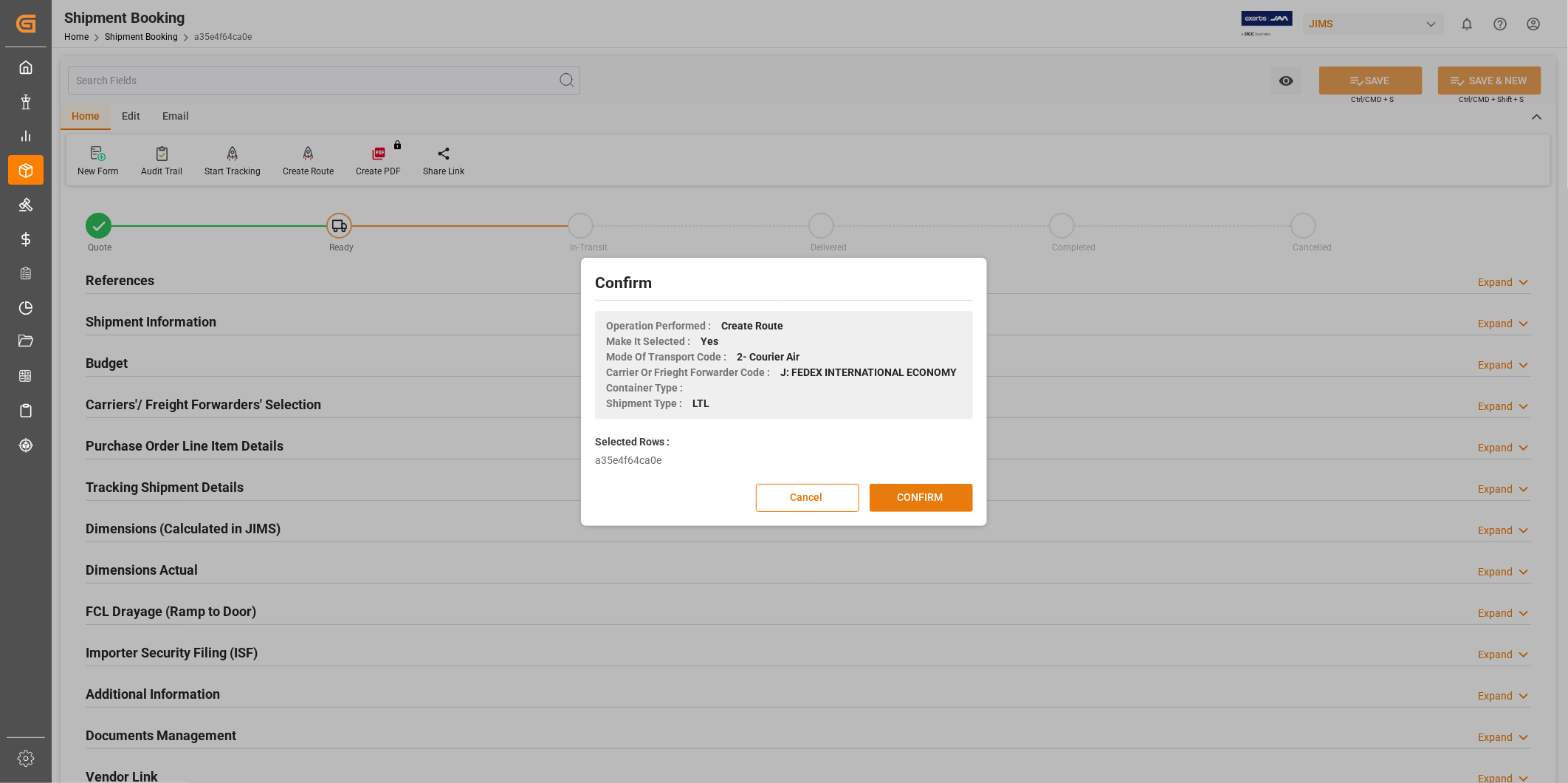
click at [925, 500] on button "CONFIRM" at bounding box center [922, 497] width 104 height 28
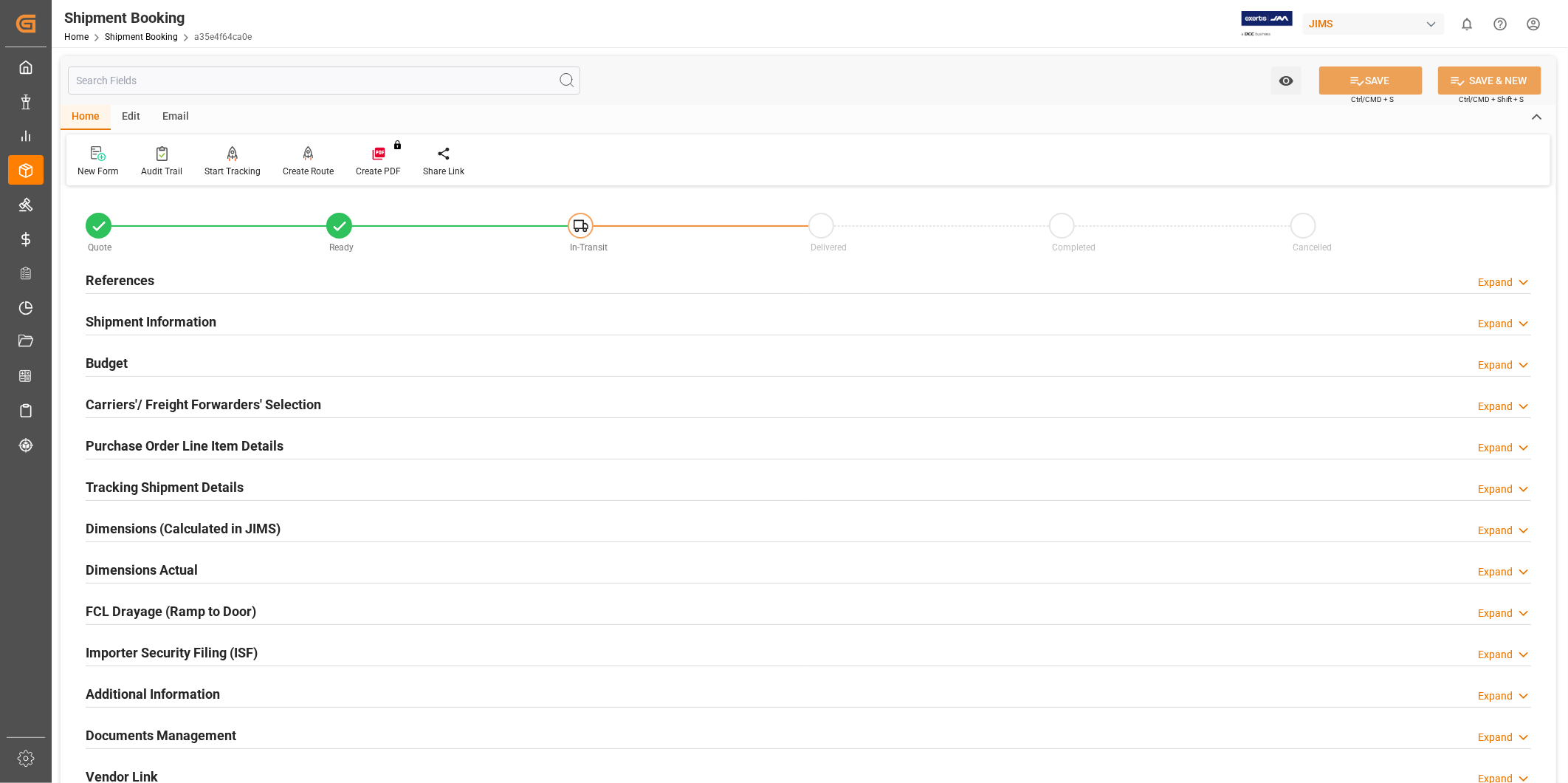
click at [194, 489] on h2 "Tracking Shipment Details" at bounding box center [165, 487] width 158 height 20
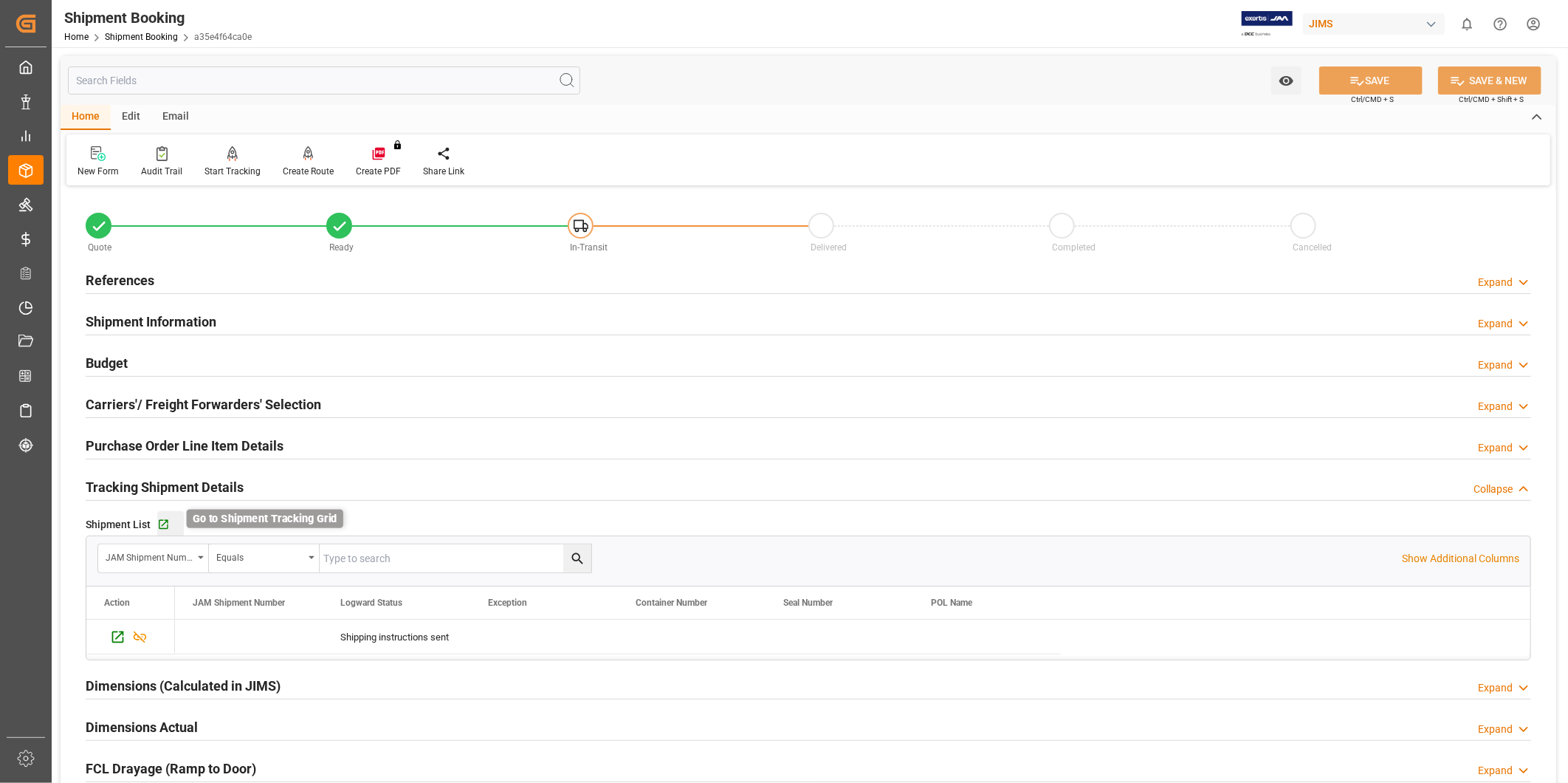
click at [166, 526] on icon "button" at bounding box center [163, 524] width 12 height 12
click at [1508, 284] on div "Expand" at bounding box center [1496, 283] width 34 height 15
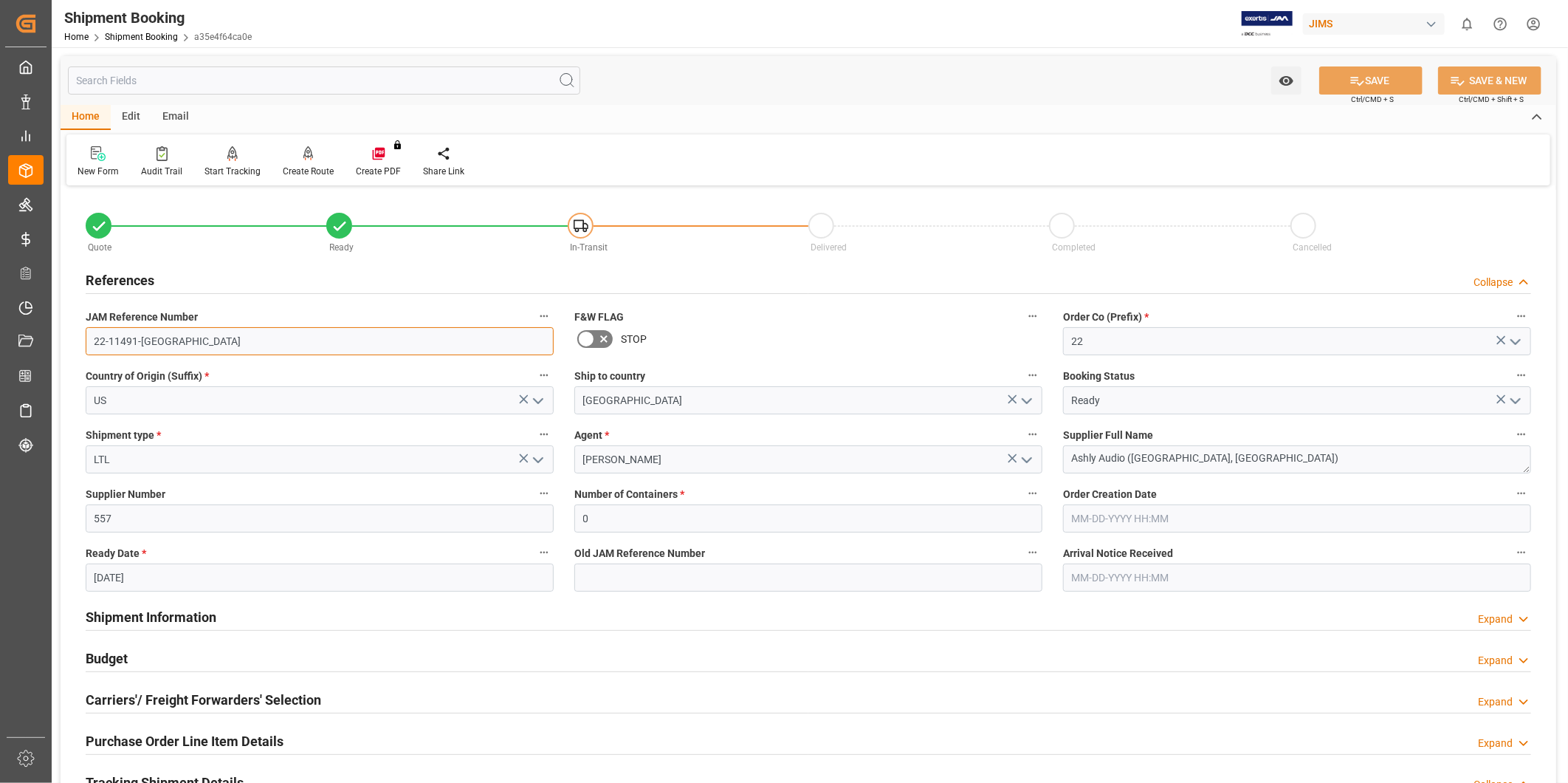
click at [182, 334] on input "22-11491-[GEOGRAPHIC_DATA]" at bounding box center [320, 341] width 468 height 28
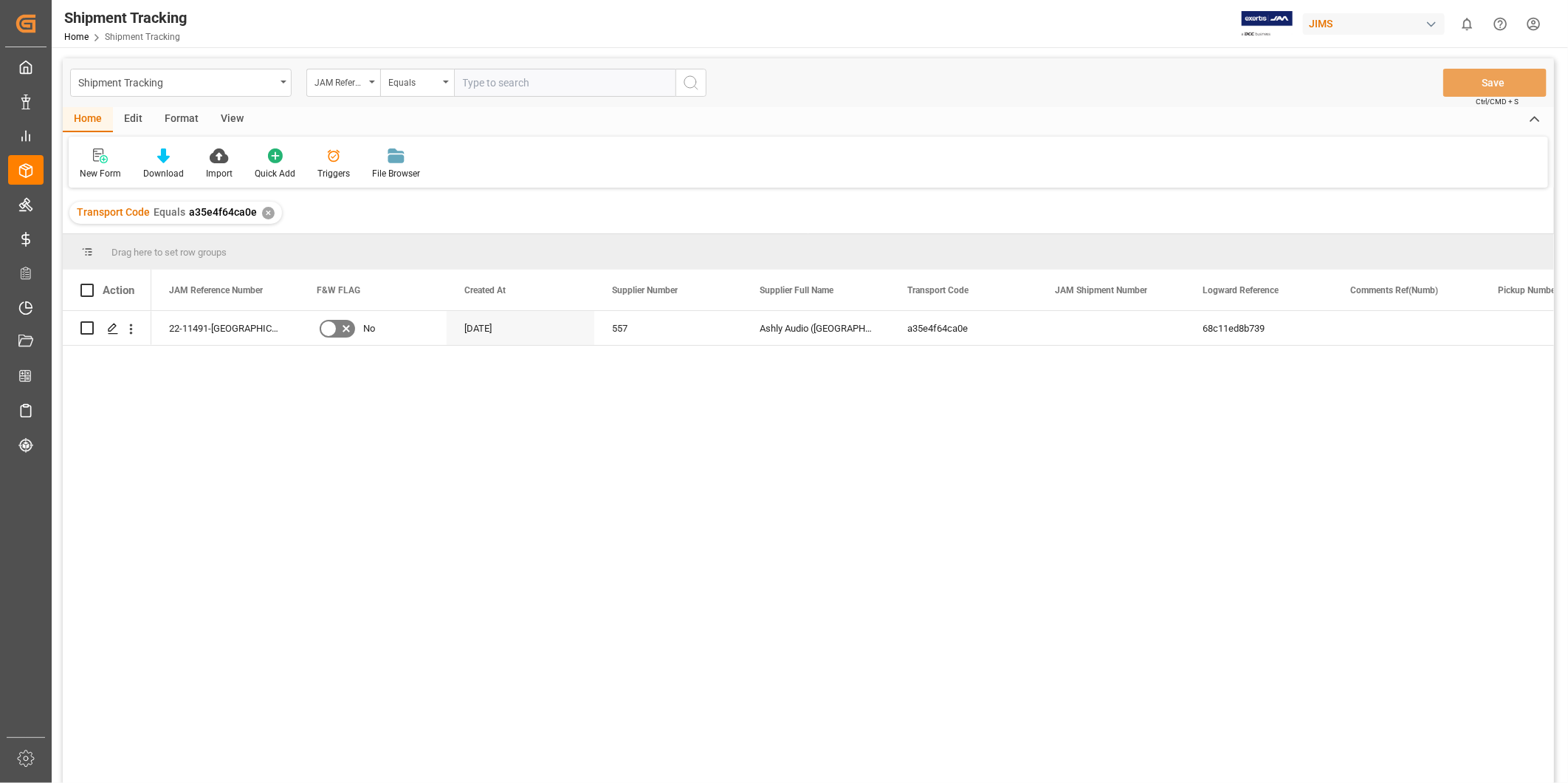
click at [230, 127] on div "View" at bounding box center [231, 119] width 45 height 25
click at [97, 169] on div "Default" at bounding box center [94, 173] width 29 height 13
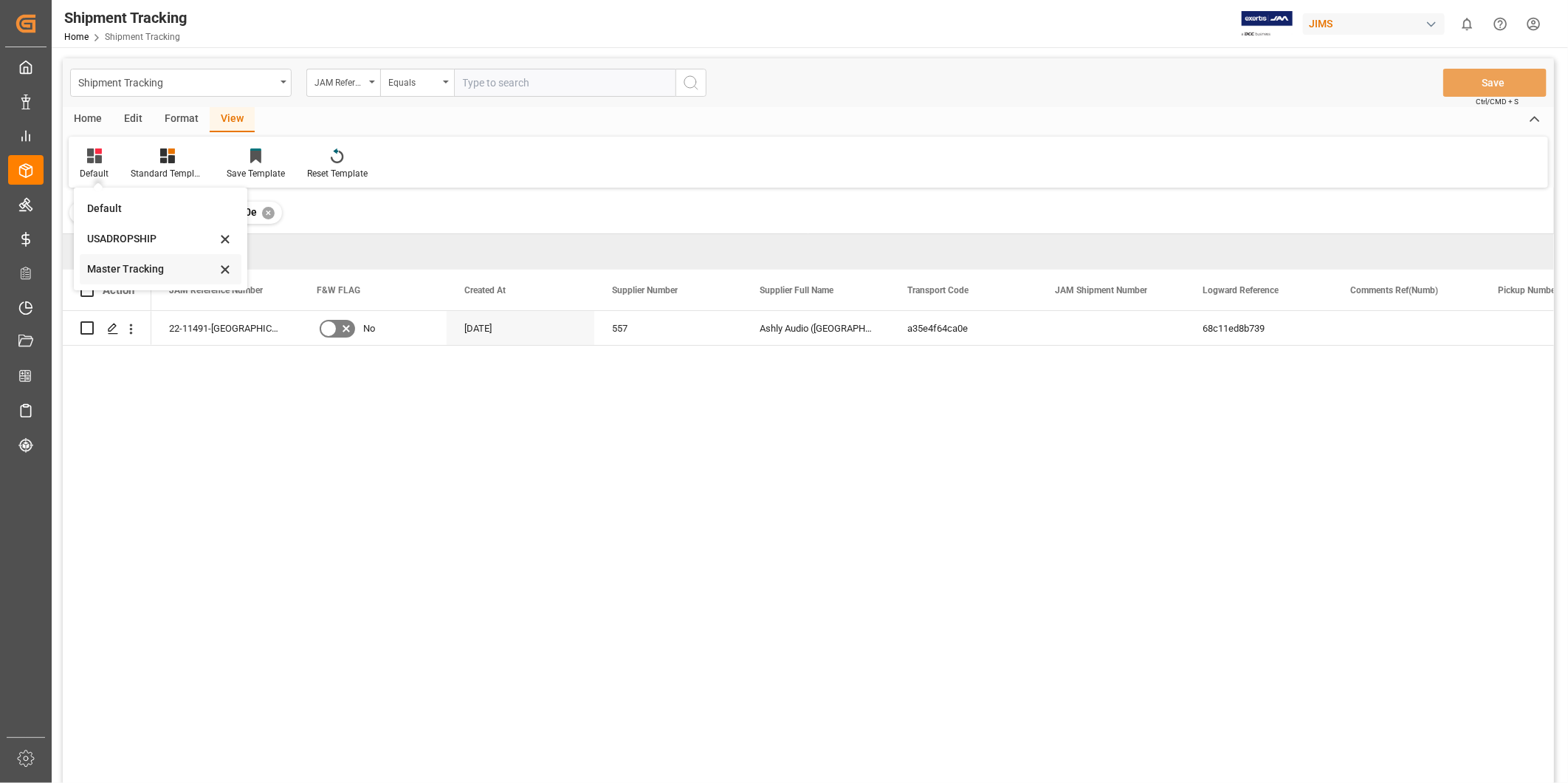
click at [128, 265] on div "Master Tracking" at bounding box center [152, 270] width 129 height 15
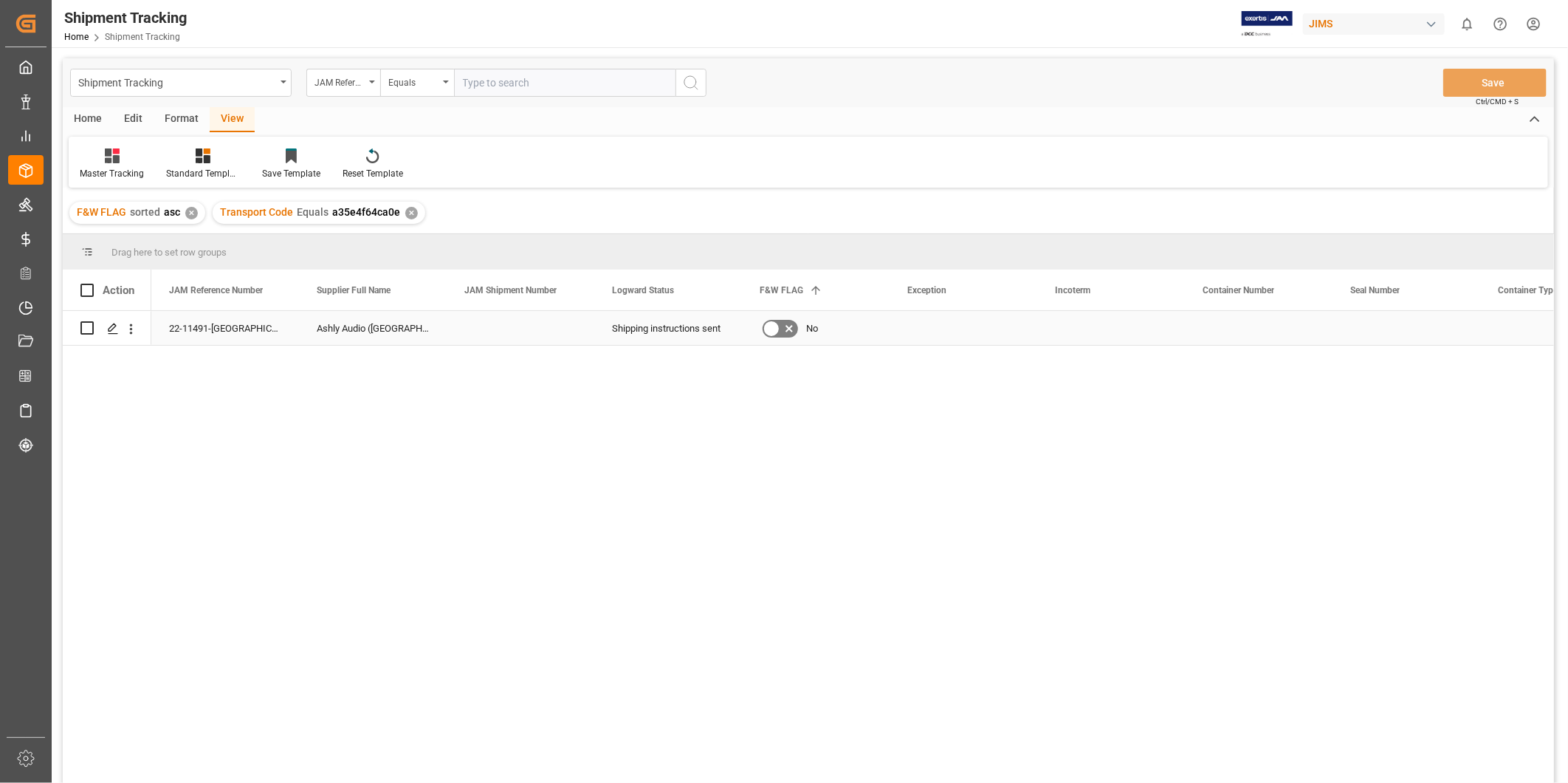
click at [586, 315] on div "Press SPACE to select this row." at bounding box center [520, 329] width 148 height 34
click at [972, 329] on div "Press SPACE to select this row." at bounding box center [963, 329] width 148 height 34
click at [972, 328] on div "Press SPACE to select this row." at bounding box center [963, 329] width 148 height 34
click at [1012, 329] on icon "open menu" at bounding box center [1010, 337] width 18 height 18
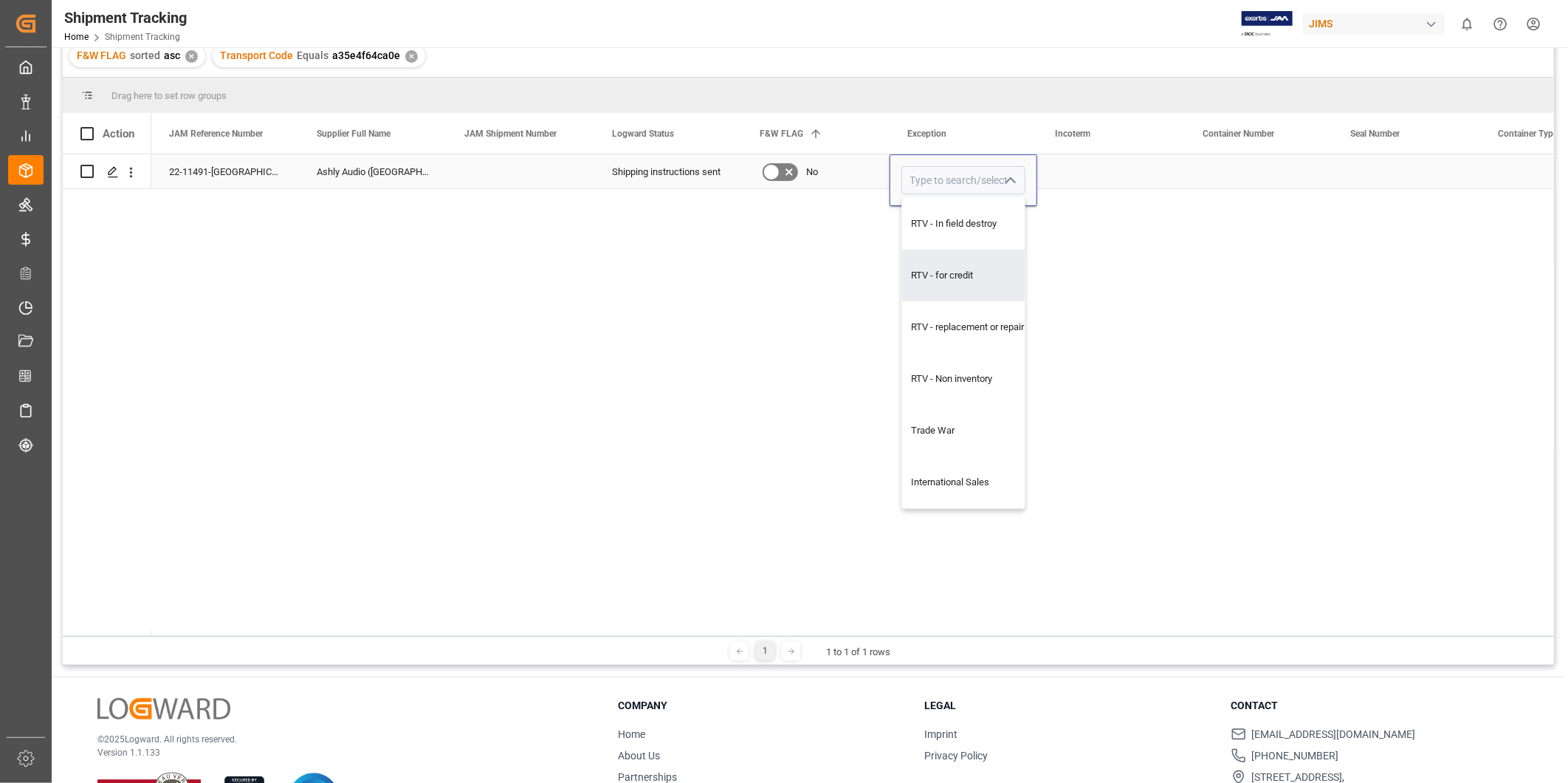
scroll to position [218, 0]
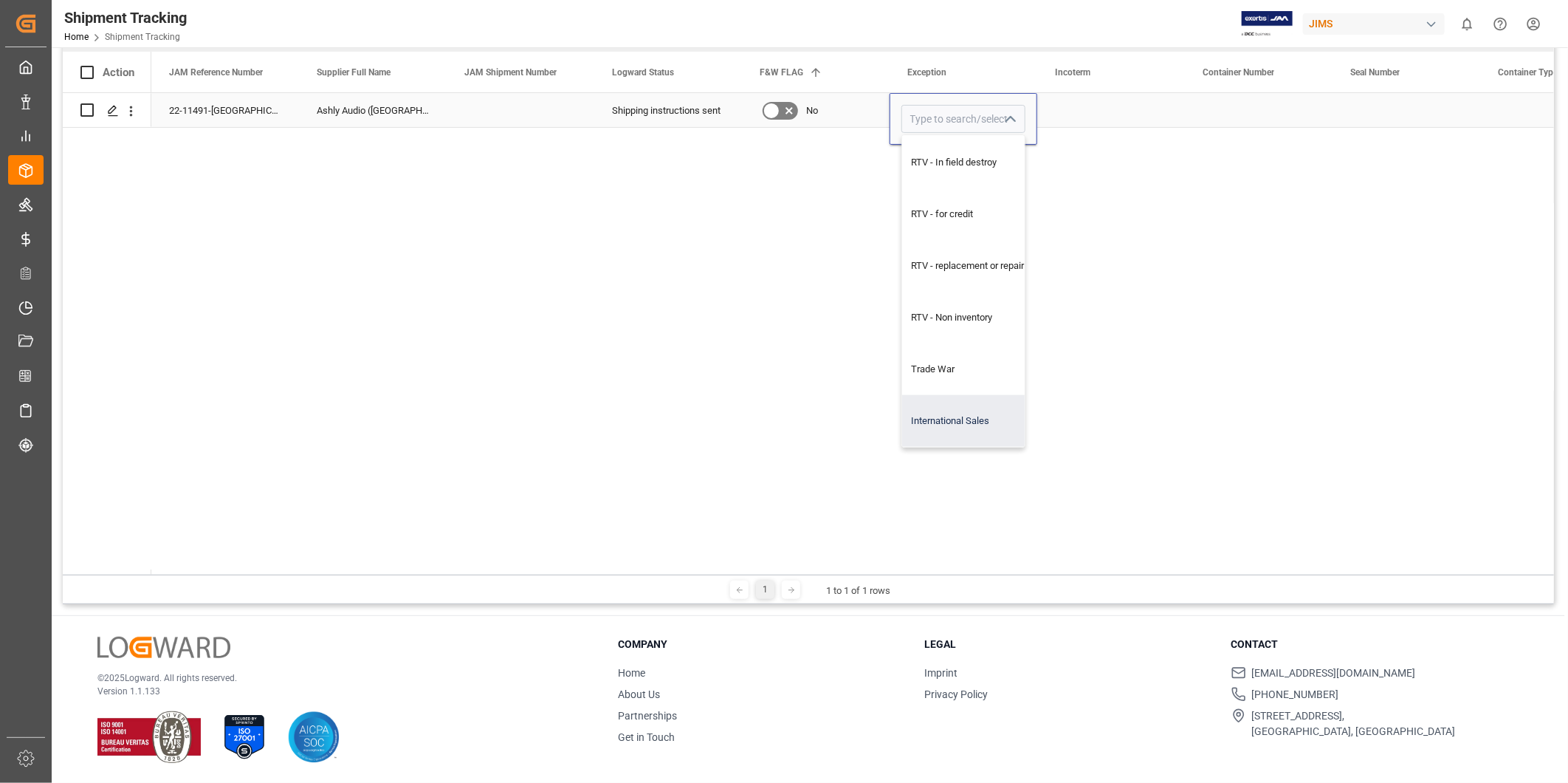
click at [995, 425] on div "International Sales" at bounding box center [973, 421] width 142 height 51
type input "International Sales"
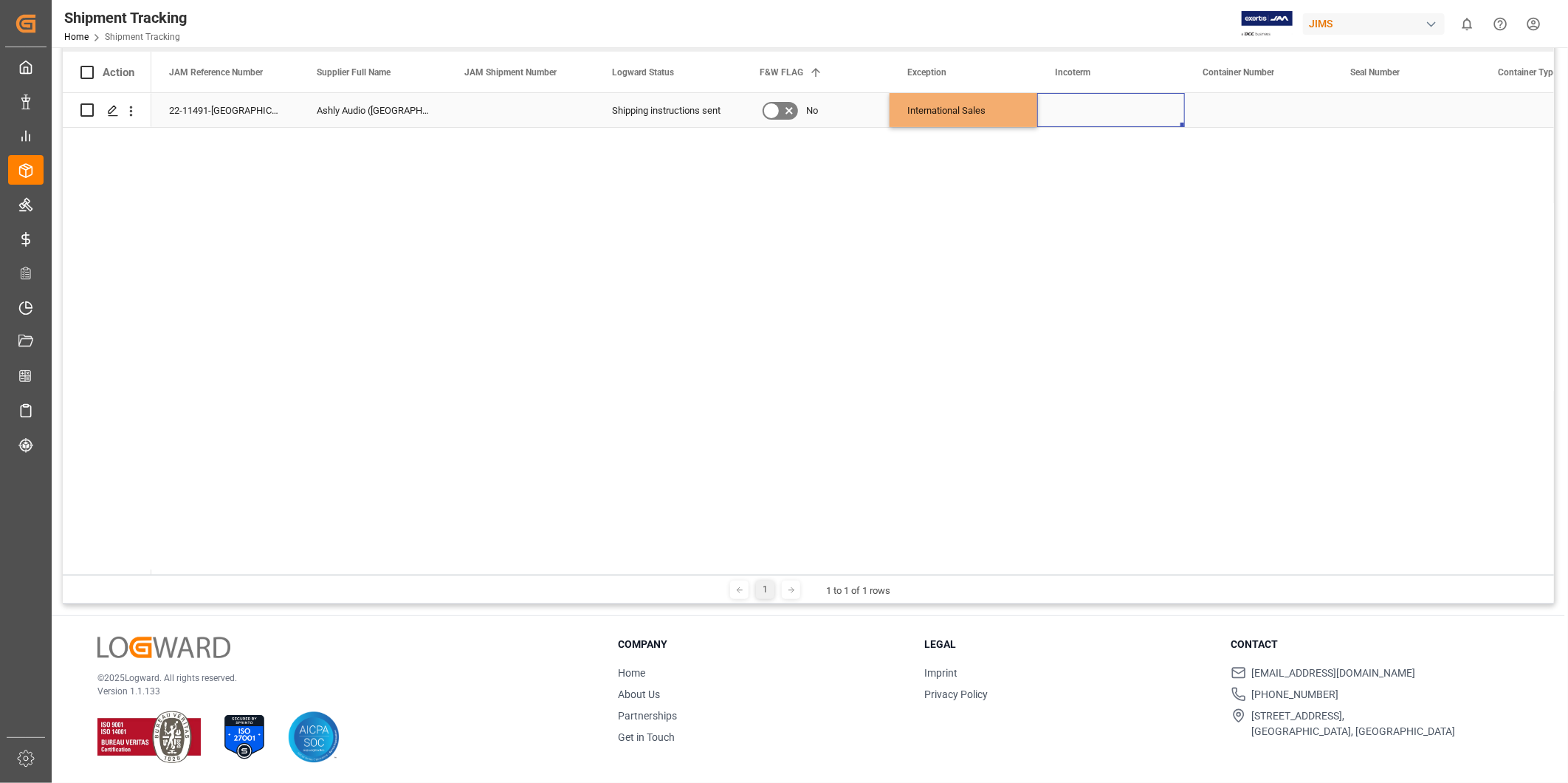
click at [1169, 113] on div "Press SPACE to select this row." at bounding box center [1111, 110] width 148 height 34
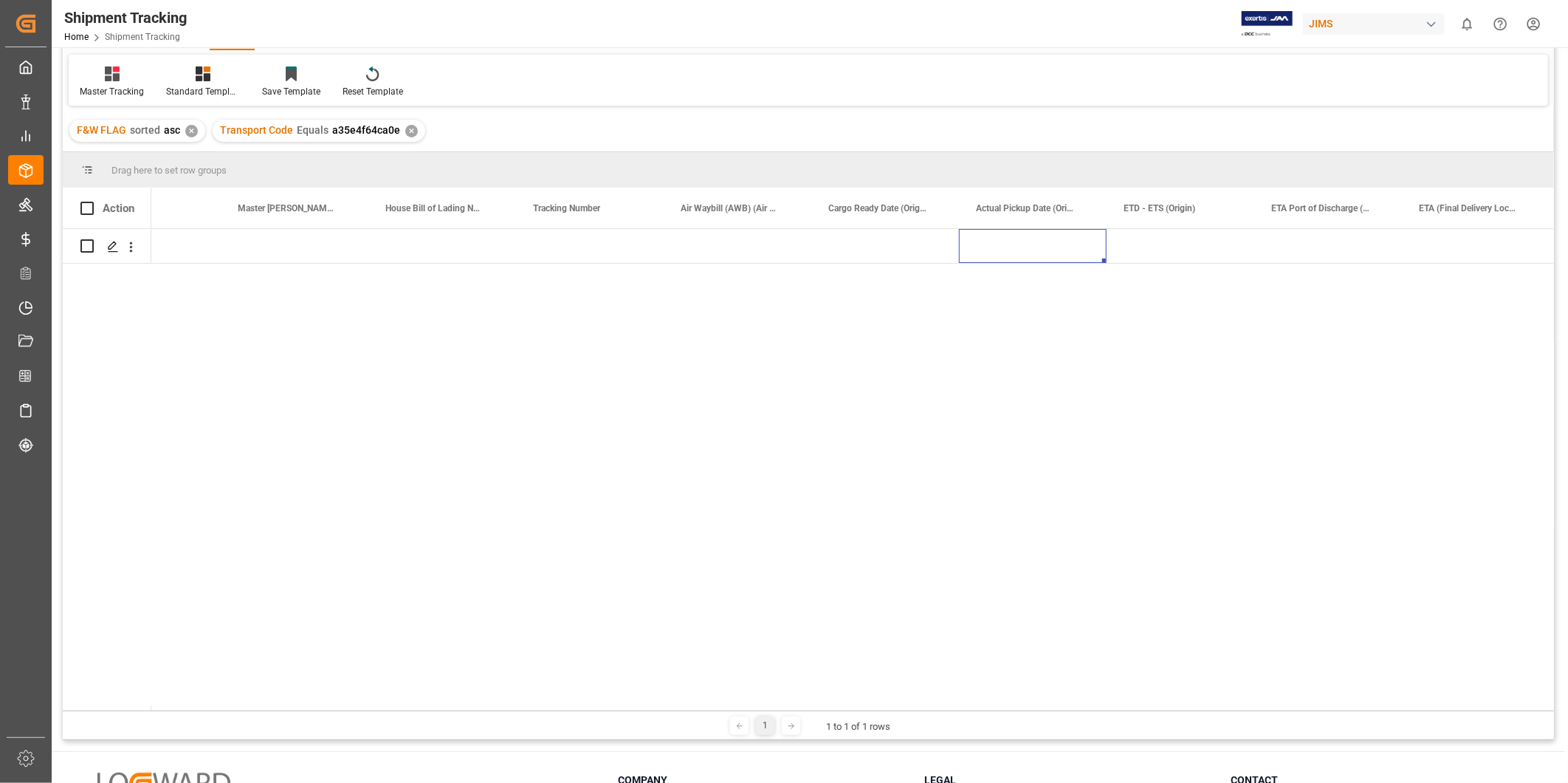
scroll to position [0, 0]
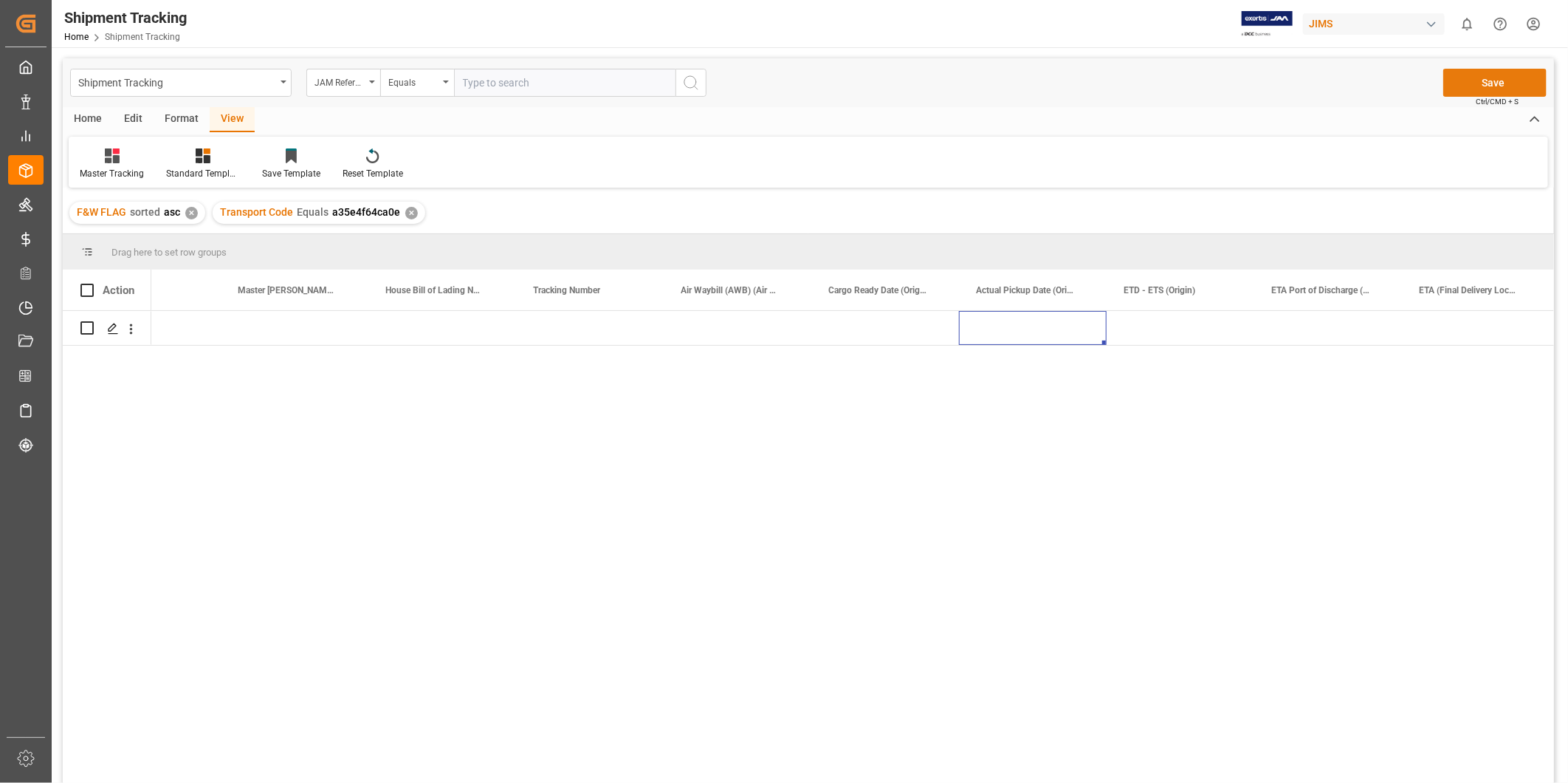
click at [1489, 74] on button "Save" at bounding box center [1495, 82] width 104 height 28
